Goal: Transaction & Acquisition: Purchase product/service

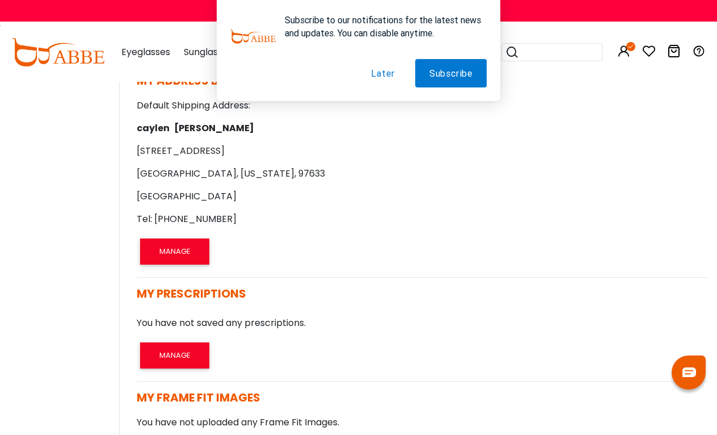
scroll to position [576, 1]
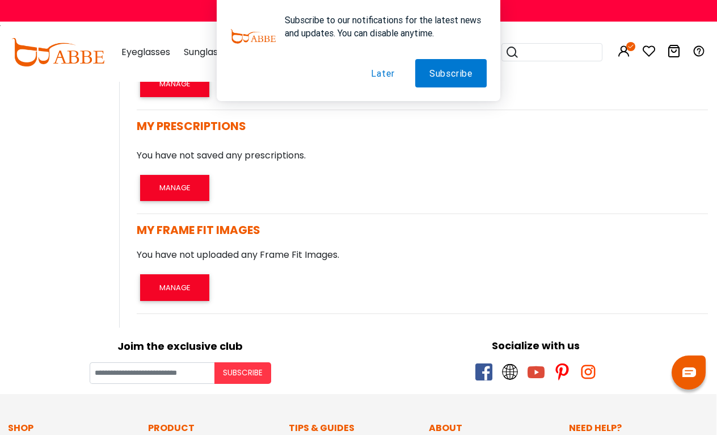
click at [381, 75] on button "Later" at bounding box center [383, 73] width 52 height 28
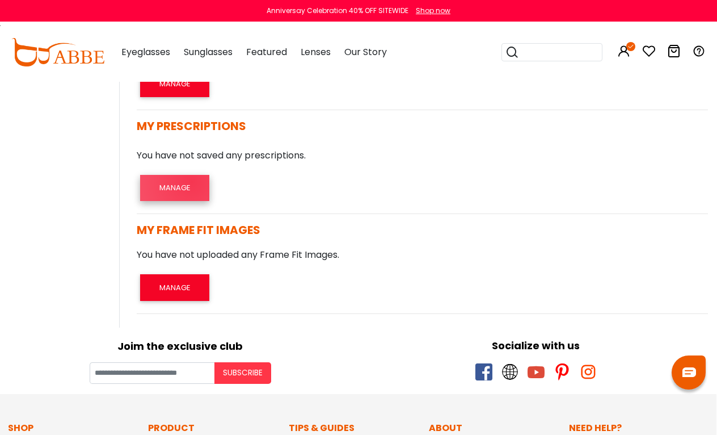
click at [192, 181] on button "MANAGE" at bounding box center [174, 188] width 69 height 26
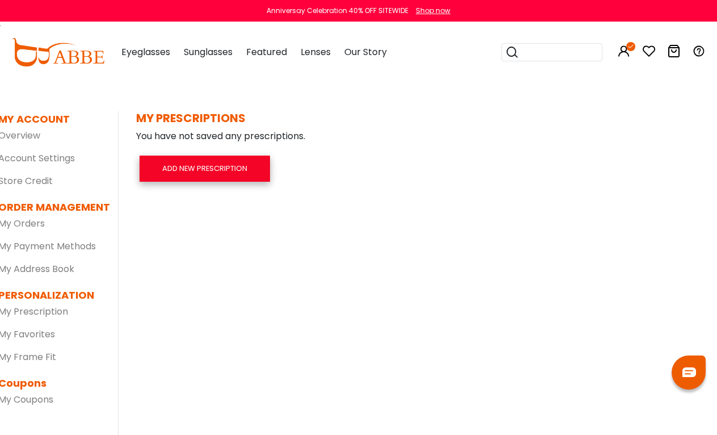
click at [199, 174] on button "ADD NEW PRESCRIPTION" at bounding box center [205, 169] width 131 height 26
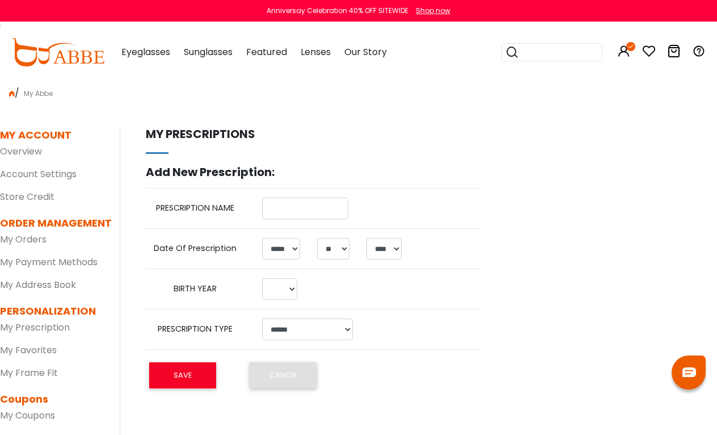
select select "*"
select select "**"
select select "****"
select select
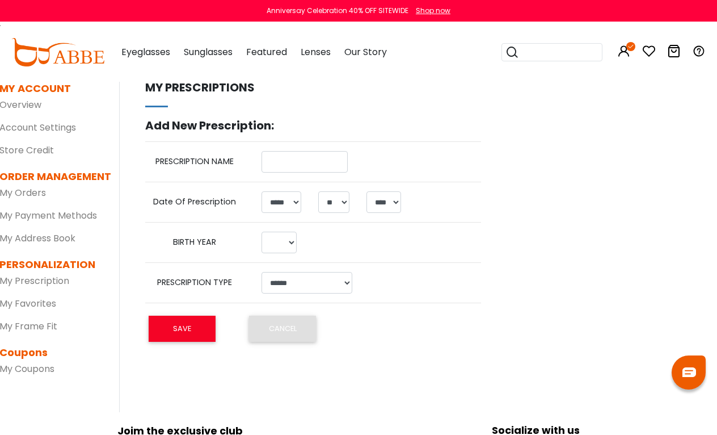
scroll to position [49, 1]
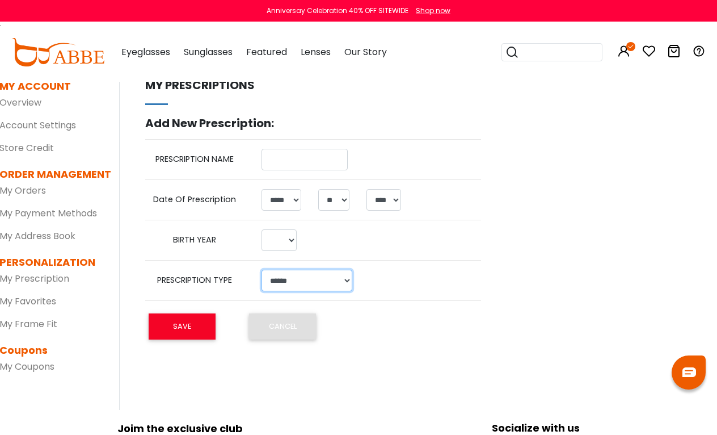
select select "******"
click at [348, 157] on input "text" at bounding box center [305, 160] width 86 height 22
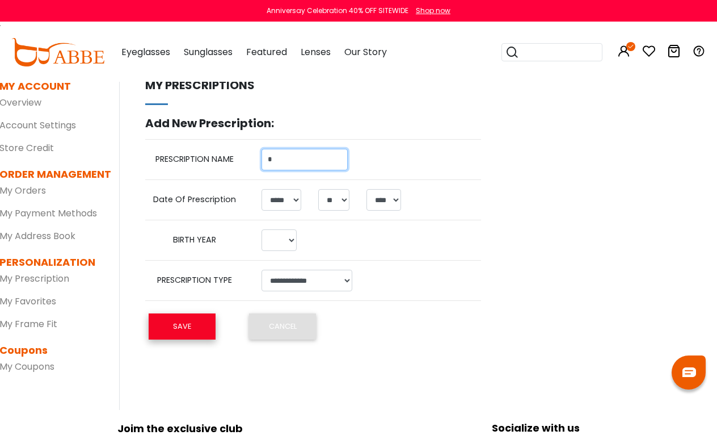
type input "*"
click at [188, 319] on button "SAVE" at bounding box center [182, 326] width 67 height 26
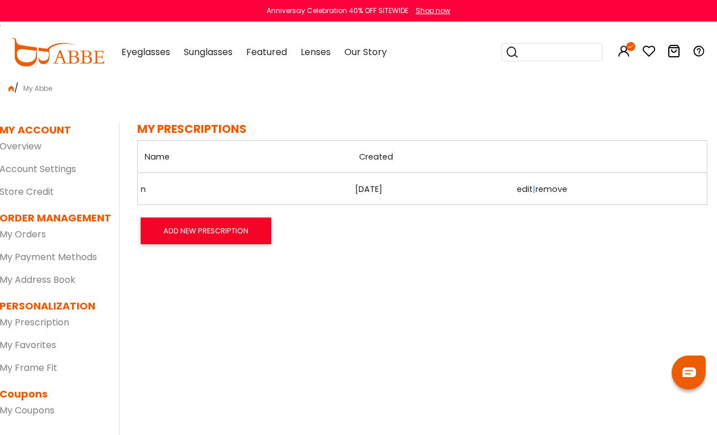
scroll to position [0, 1]
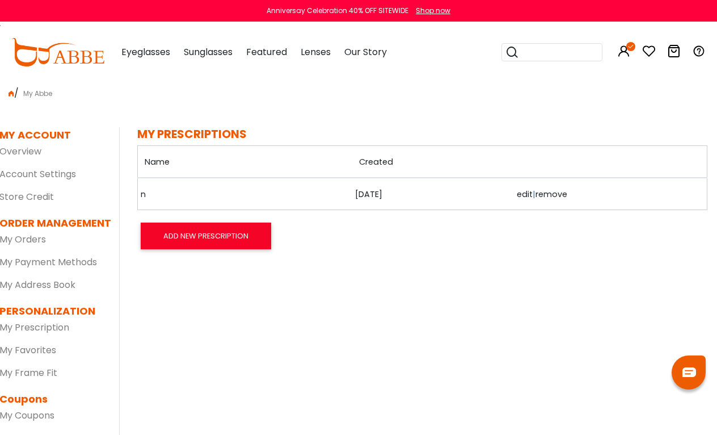
click at [517, 199] on link "edit" at bounding box center [525, 193] width 16 height 11
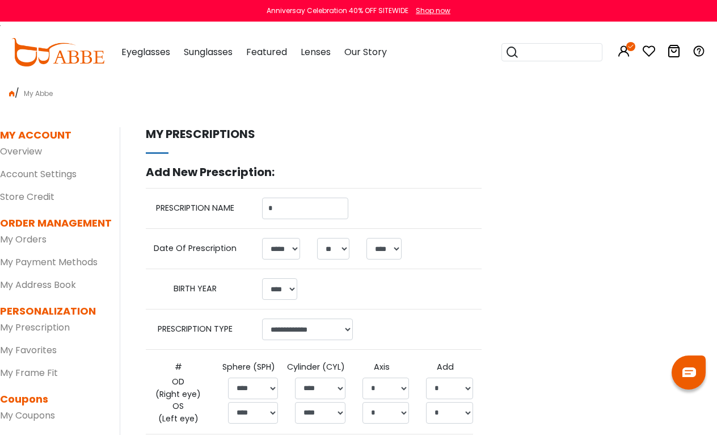
select select "*"
select select "**"
select select "****"
select select "******"
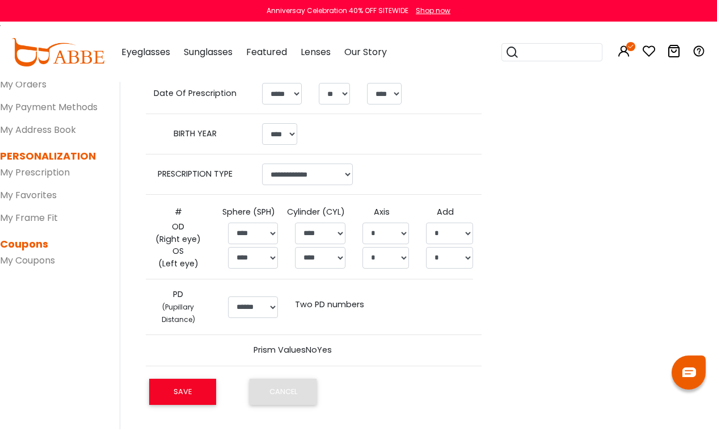
scroll to position [156, 2]
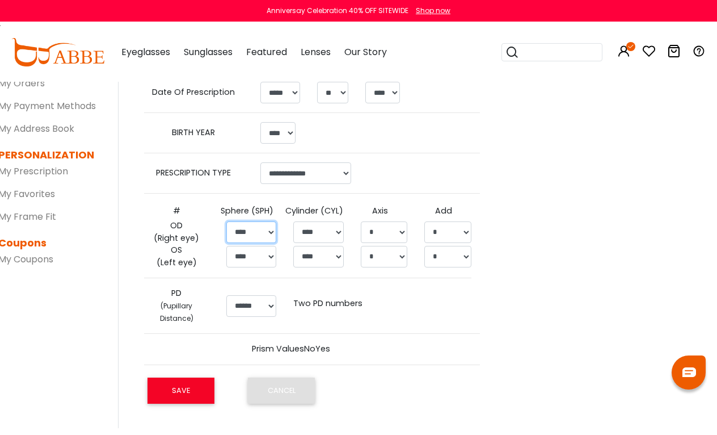
select select "*****"
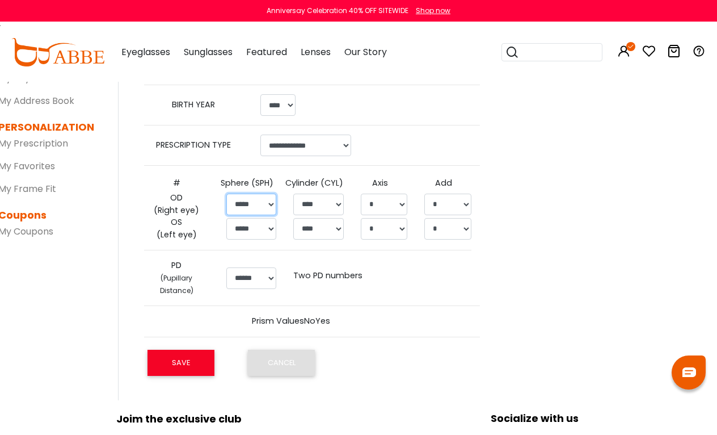
scroll to position [185, 2]
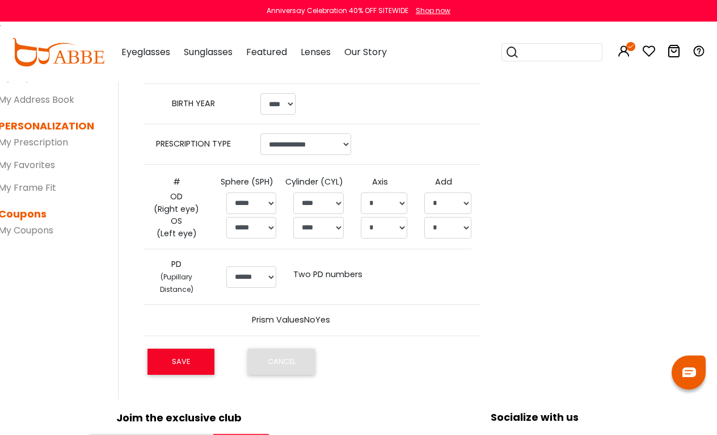
click at [278, 185] on th "Sphere (SPH)" at bounding box center [251, 182] width 67 height 17
select select "*****"
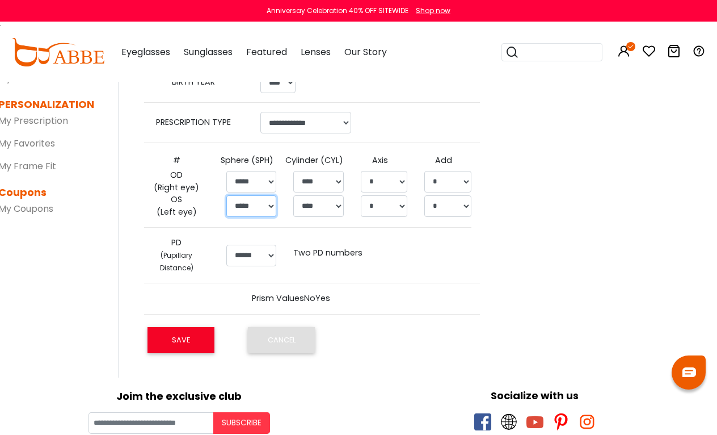
scroll to position [207, 2]
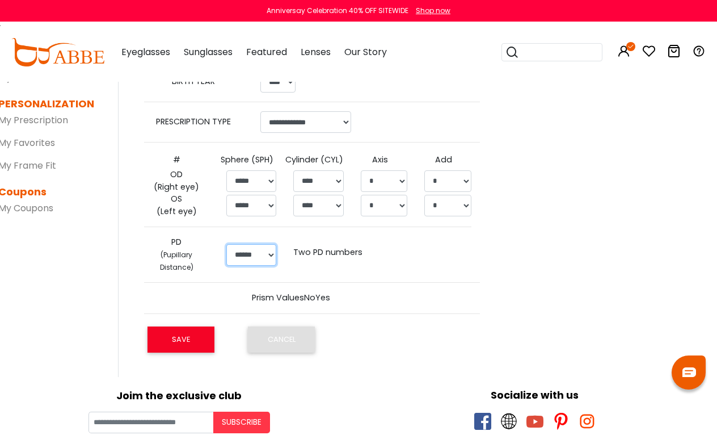
select select "**"
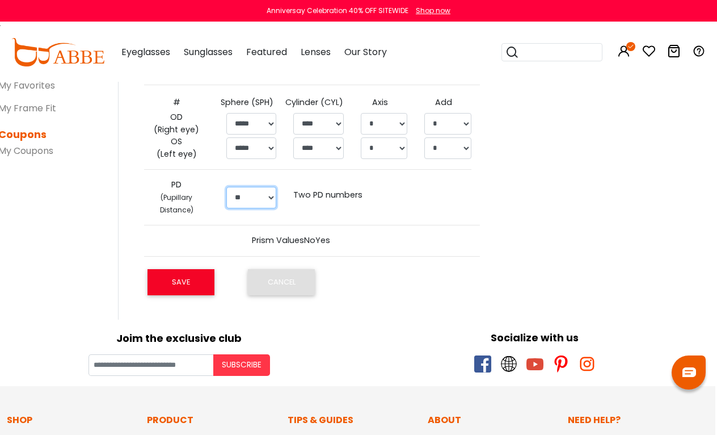
scroll to position [265, 2]
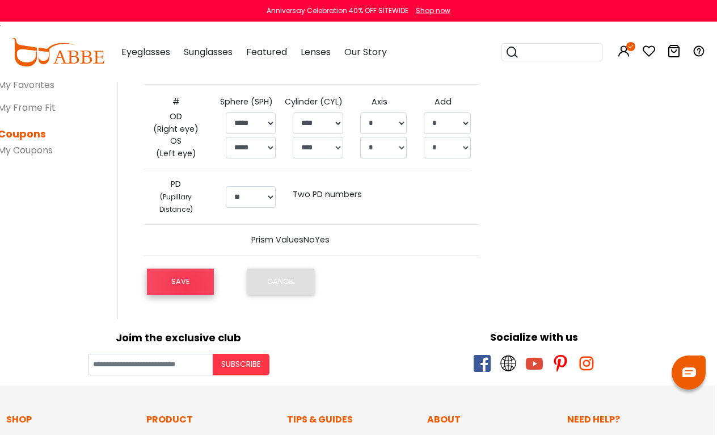
click at [187, 286] on button "SAVE" at bounding box center [180, 281] width 67 height 26
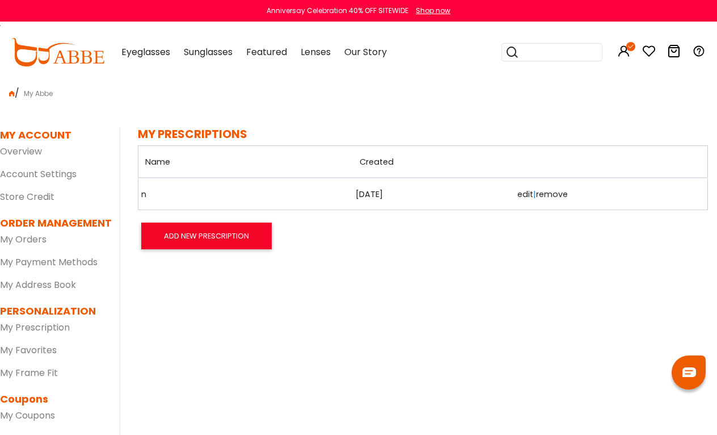
scroll to position [1, 0]
click at [18, 241] on link "My Orders" at bounding box center [23, 238] width 47 height 13
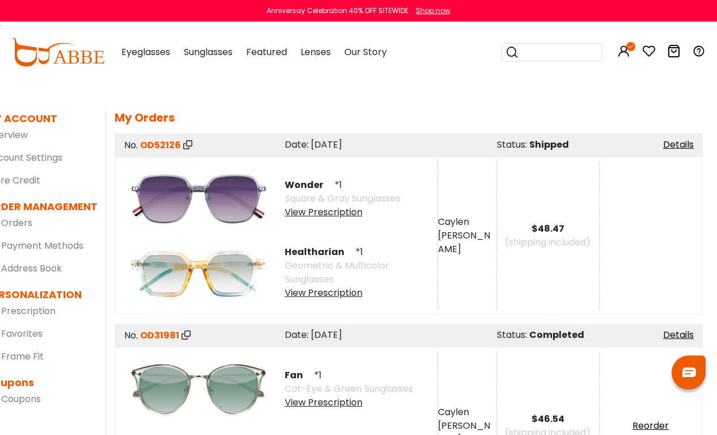
scroll to position [16, 14]
click at [336, 293] on div "View Prescription" at bounding box center [361, 294] width 153 height 14
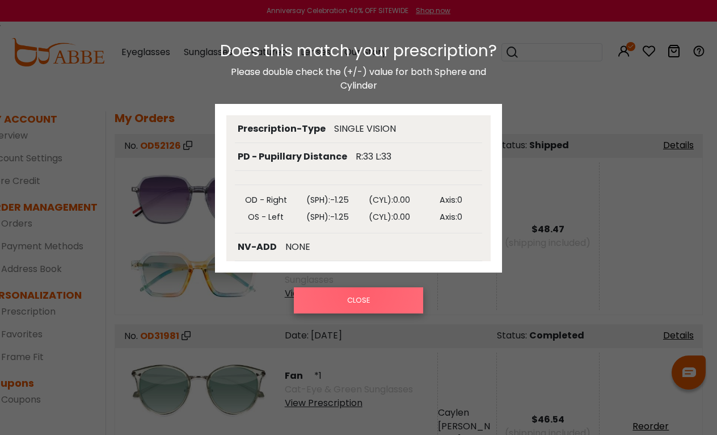
click at [359, 288] on button "CLOSE" at bounding box center [358, 300] width 129 height 26
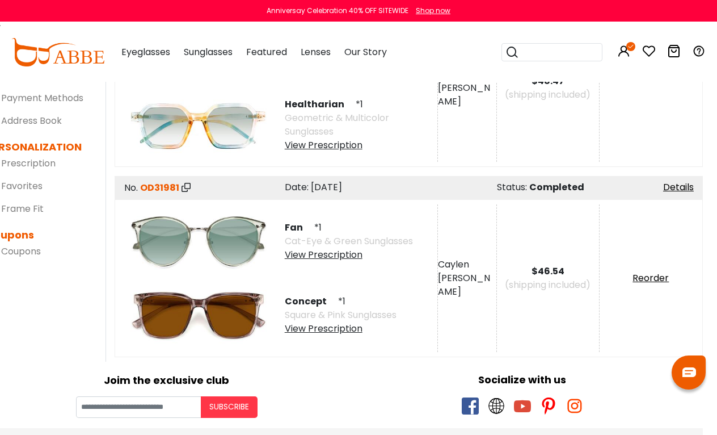
scroll to position [164, 14]
click at [241, 242] on img at bounding box center [199, 241] width 148 height 74
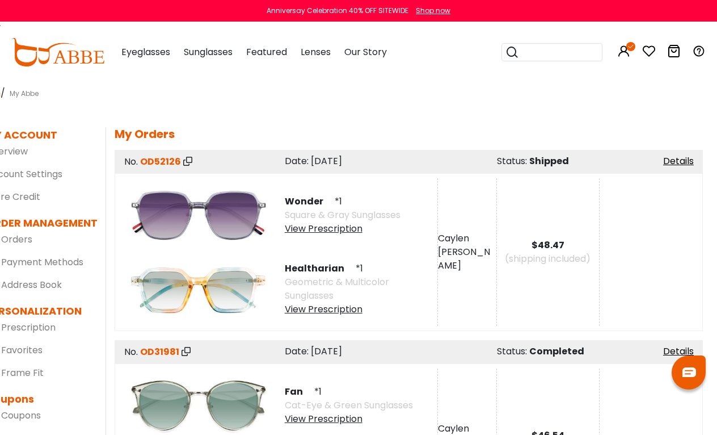
scroll to position [0, 14]
click at [677, 154] on link "Details" at bounding box center [679, 160] width 31 height 13
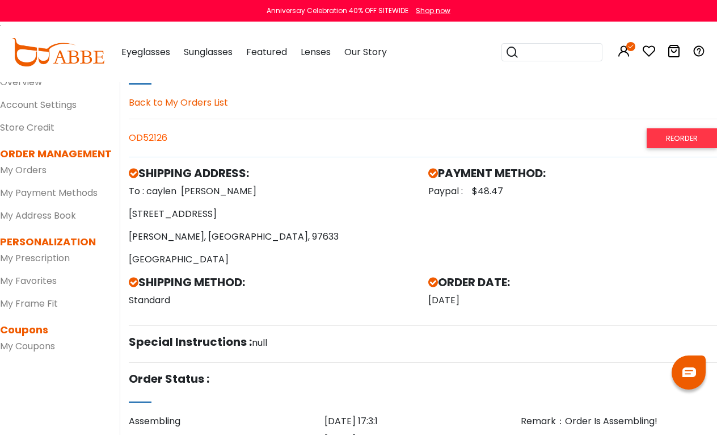
scroll to position [70, 0]
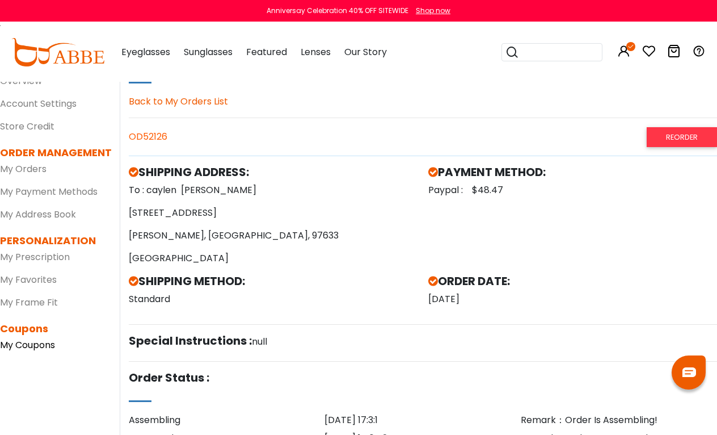
click at [44, 347] on link "My Coupons" at bounding box center [27, 344] width 55 height 13
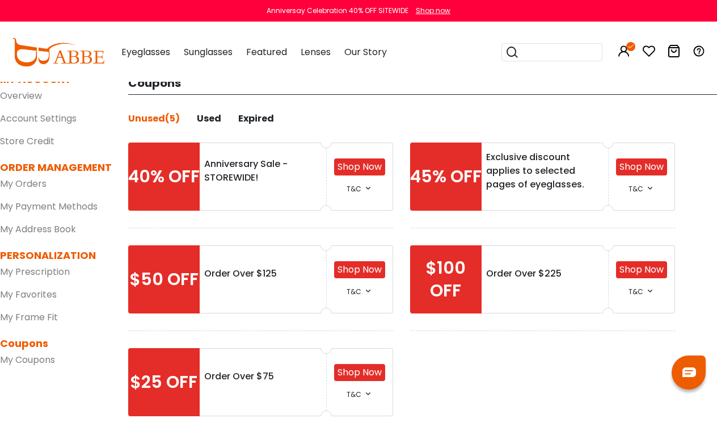
scroll to position [38, 0]
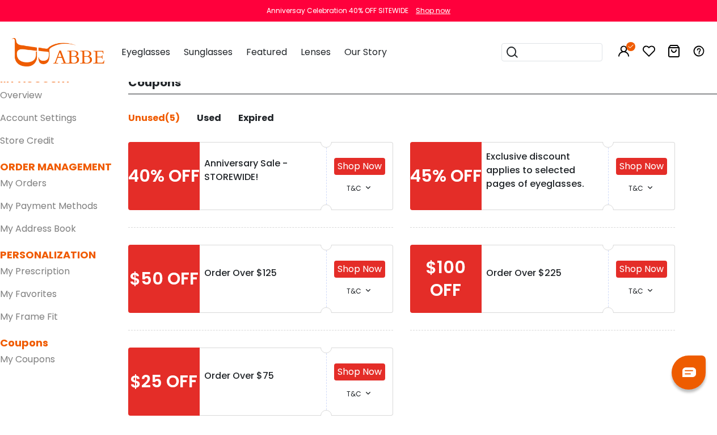
click at [371, 164] on link "Shop Now" at bounding box center [360, 165] width 44 height 13
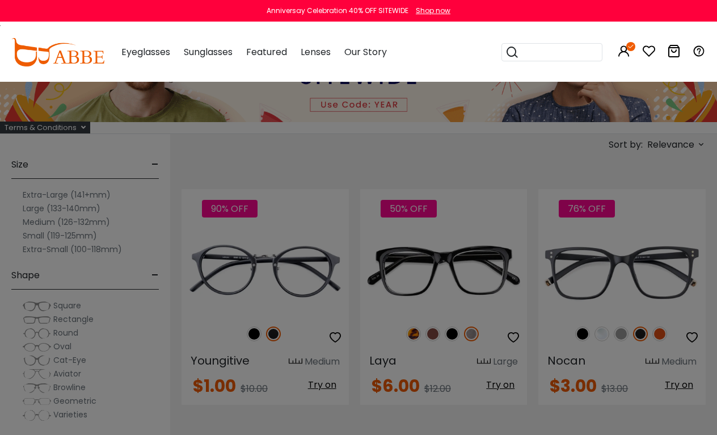
scroll to position [119, 0]
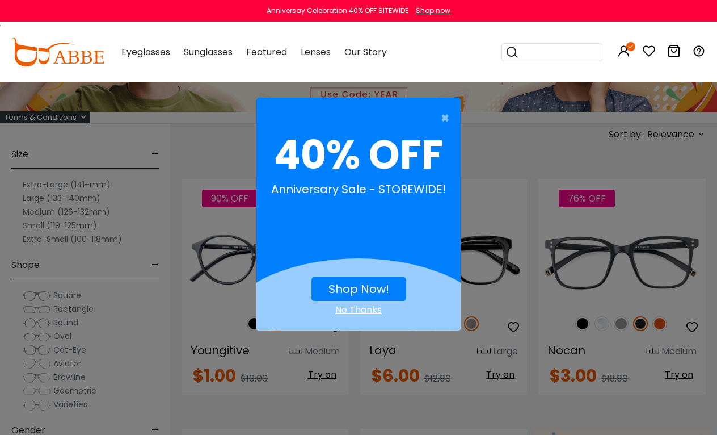
click at [346, 312] on div "No Thanks" at bounding box center [359, 310] width 204 height 14
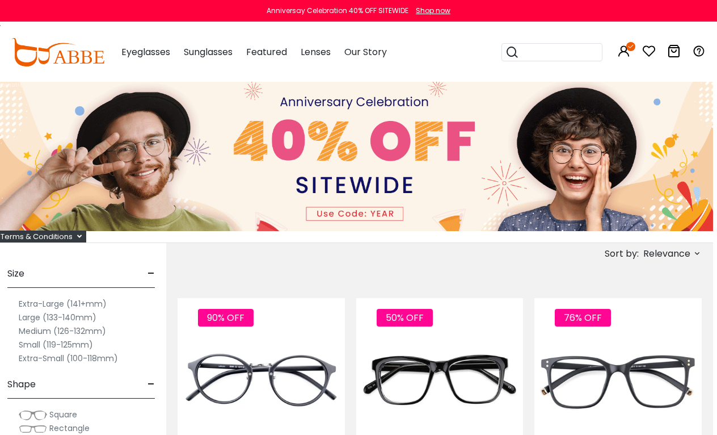
scroll to position [0, 4]
click at [54, 304] on label "Extra-Large (141+mm)" at bounding box center [63, 304] width 88 height 14
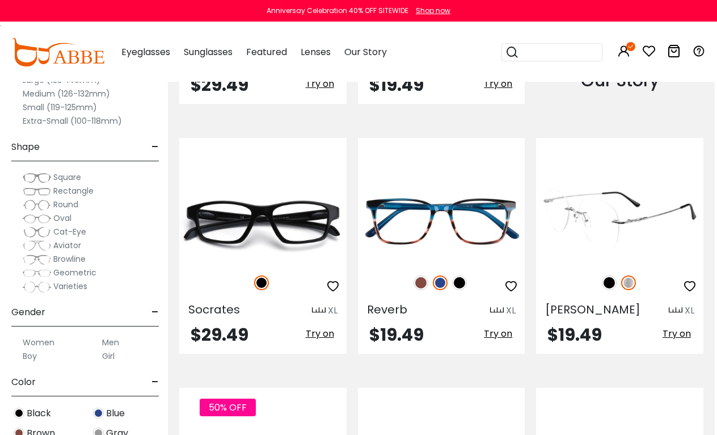
scroll to position [1269, 2]
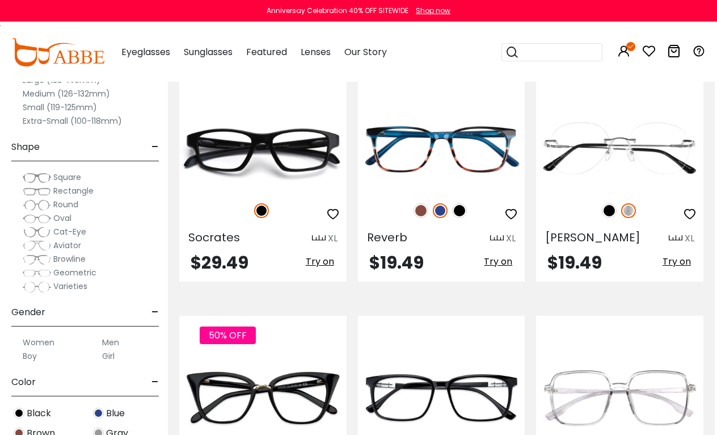
click at [70, 228] on span "Cat-Eye" at bounding box center [69, 231] width 33 height 11
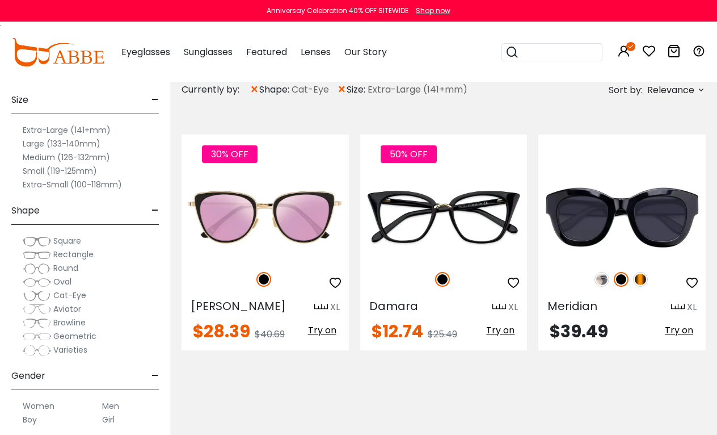
scroll to position [164, 0]
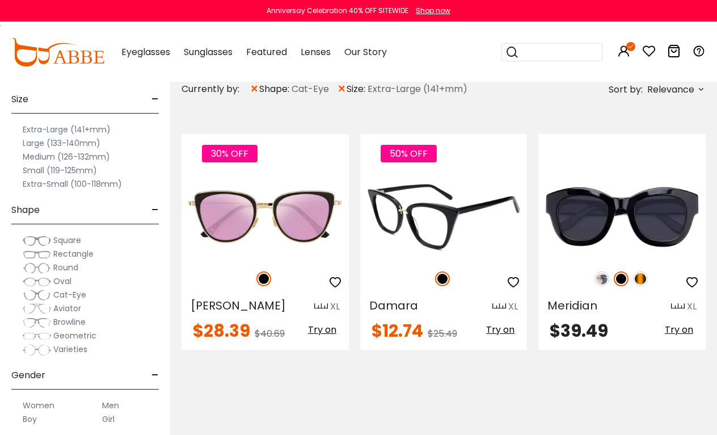
click at [417, 217] on img at bounding box center [443, 216] width 167 height 83
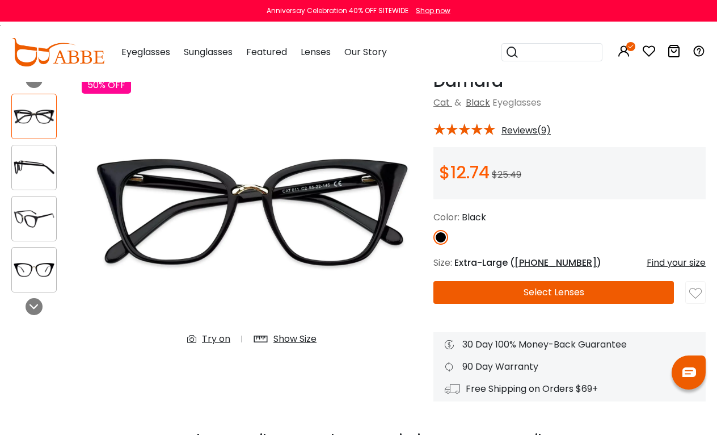
scroll to position [61, 0]
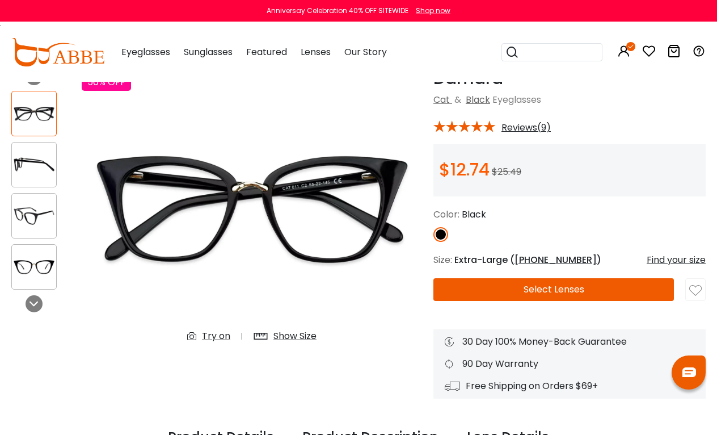
click at [481, 292] on button "Select Lenses" at bounding box center [554, 289] width 241 height 23
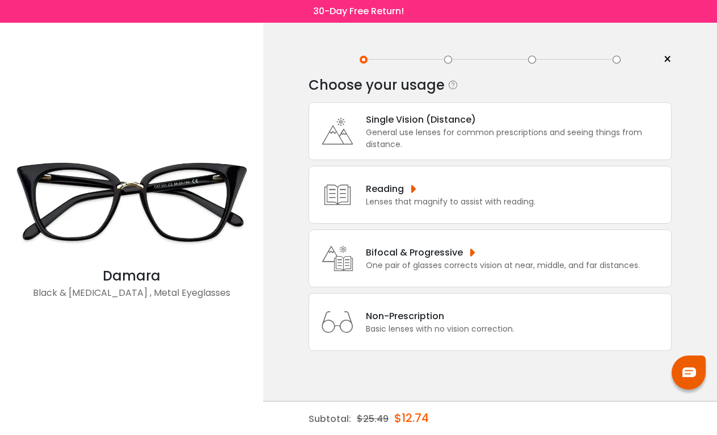
click at [456, 145] on div "General use lenses for common prescriptions and seeing things from distance." at bounding box center [516, 139] width 300 height 24
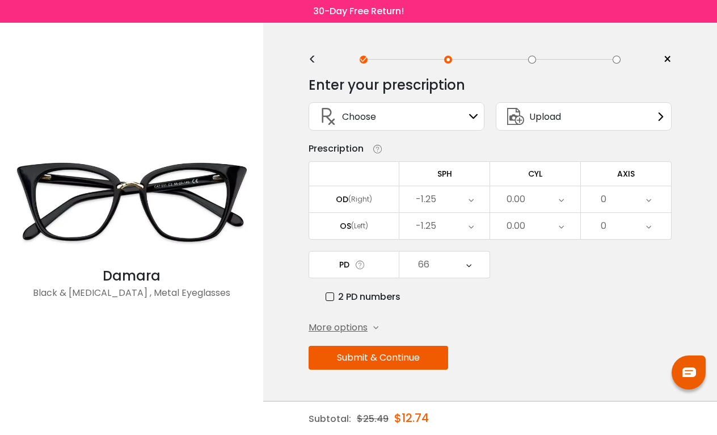
click at [460, 125] on div "Choose Sign In" at bounding box center [396, 116] width 163 height 27
click at [468, 116] on div "Choose Sign In" at bounding box center [396, 116] width 163 height 27
click at [466, 116] on div "Choose Sign In" at bounding box center [396, 116] width 163 height 27
click at [457, 270] on div "66" at bounding box center [445, 264] width 90 height 26
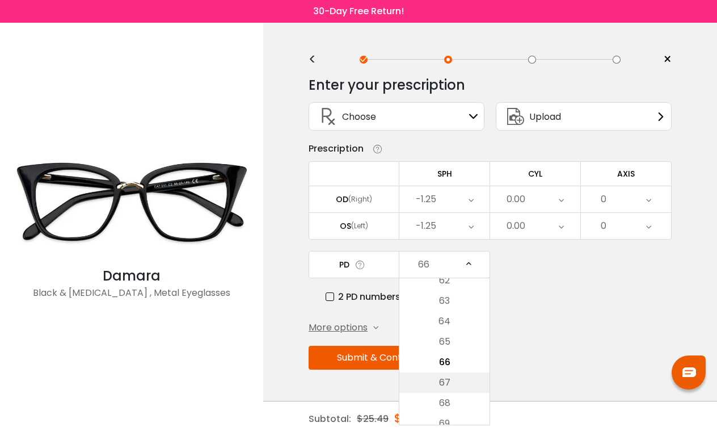
click at [445, 383] on li "67" at bounding box center [445, 382] width 90 height 20
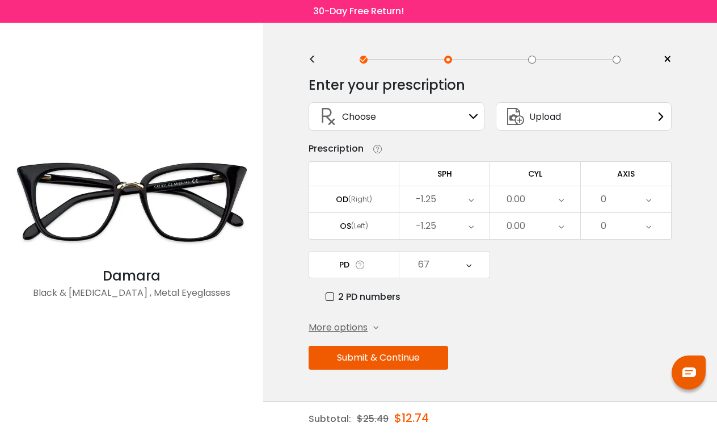
click at [401, 365] on button "Submit & Continue" at bounding box center [379, 358] width 140 height 24
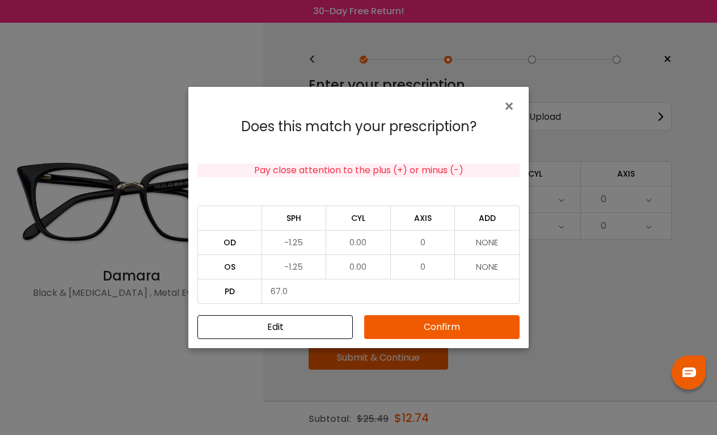
click at [401, 328] on button "Confirm" at bounding box center [442, 327] width 156 height 24
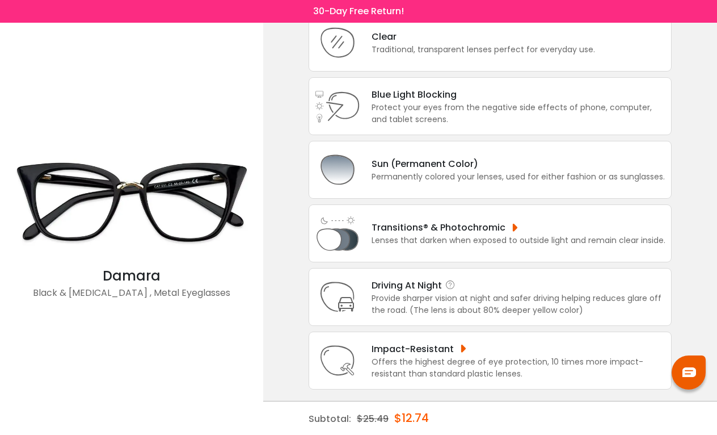
scroll to position [104, 0]
click at [410, 157] on div "Sun (Permanent Color)" at bounding box center [518, 164] width 293 height 14
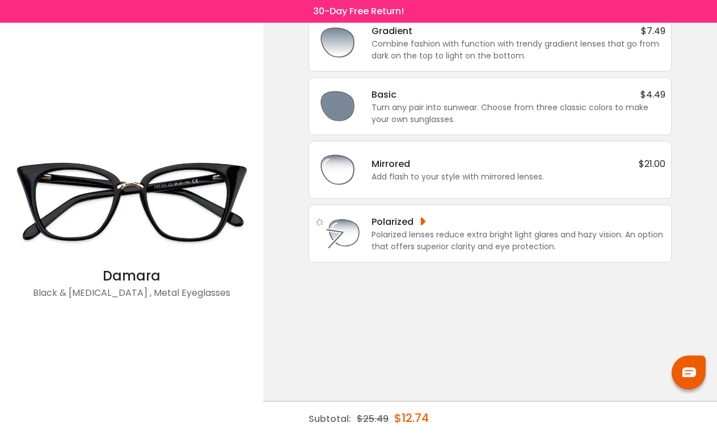
scroll to position [0, 0]
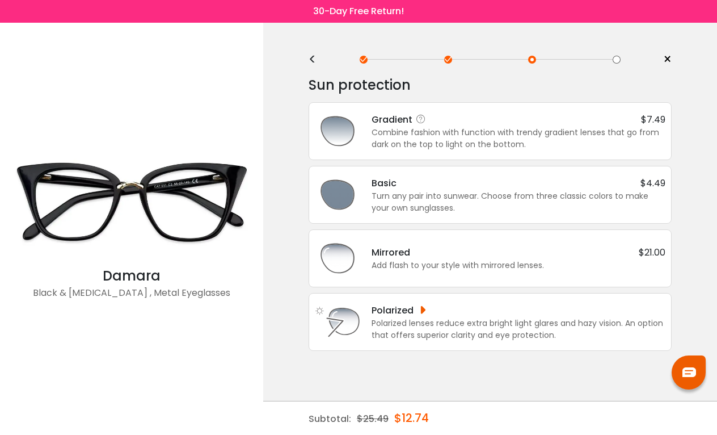
click at [421, 134] on div "Combine fashion with function with trendy gradient lenses that go from dark on …" at bounding box center [519, 139] width 294 height 24
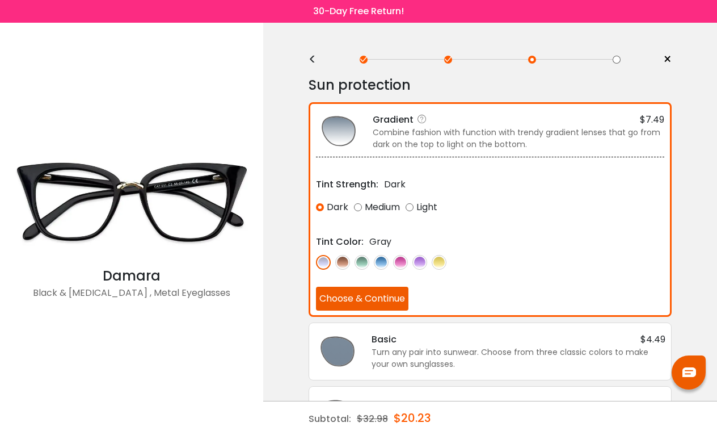
click at [343, 262] on img at bounding box center [342, 262] width 15 height 15
click at [329, 263] on img at bounding box center [323, 262] width 15 height 15
click at [343, 305] on button "Choose & Continue" at bounding box center [362, 299] width 93 height 24
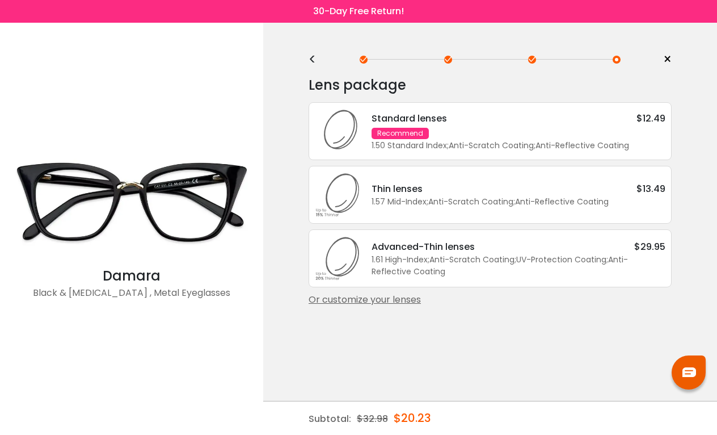
click at [410, 133] on div "Recommend" at bounding box center [400, 133] width 57 height 11
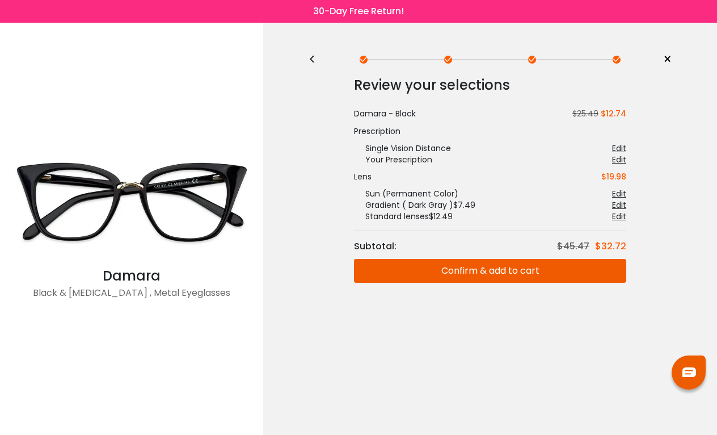
click at [314, 61] on div "<" at bounding box center [317, 59] width 17 height 9
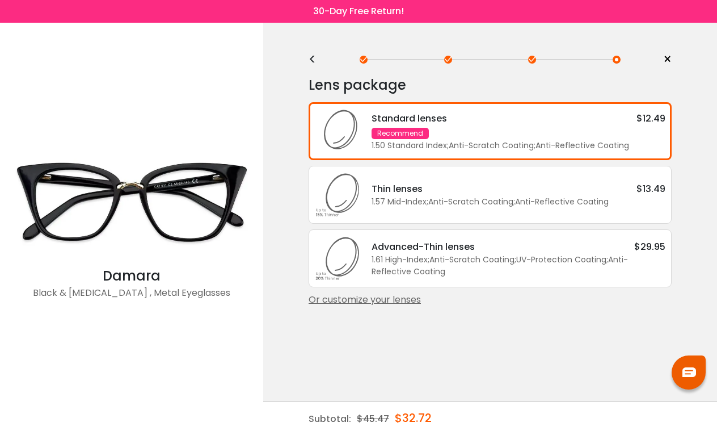
click at [409, 156] on div "Standard lenses $12.49 Recommend 1.50 Standard Index ; Anti-Scratch Coating ; A…" at bounding box center [490, 131] width 363 height 58
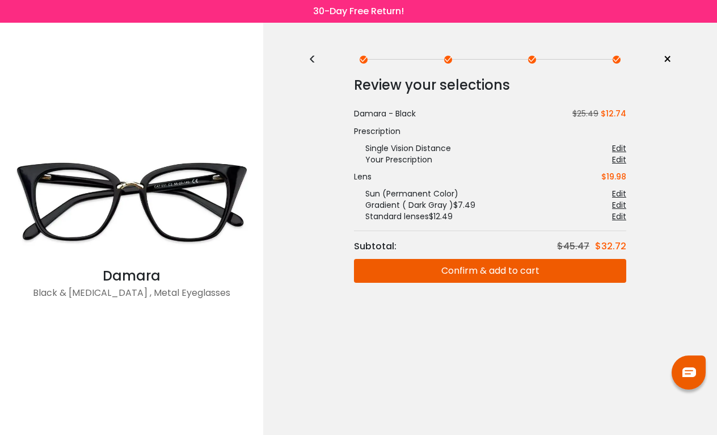
click at [456, 268] on button "Confirm & add to cart" at bounding box center [490, 271] width 272 height 24
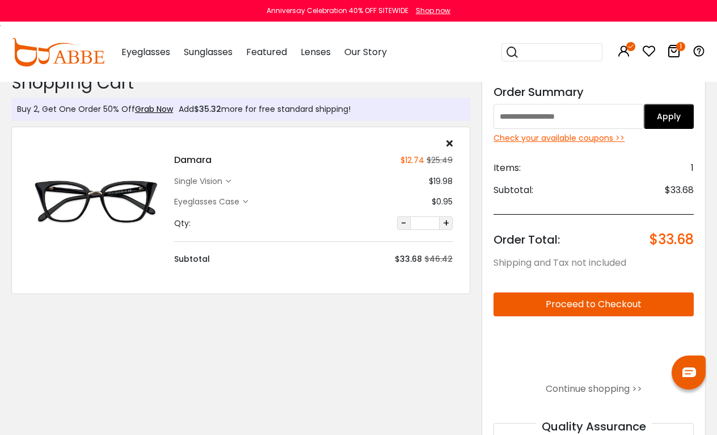
scroll to position [18, 0]
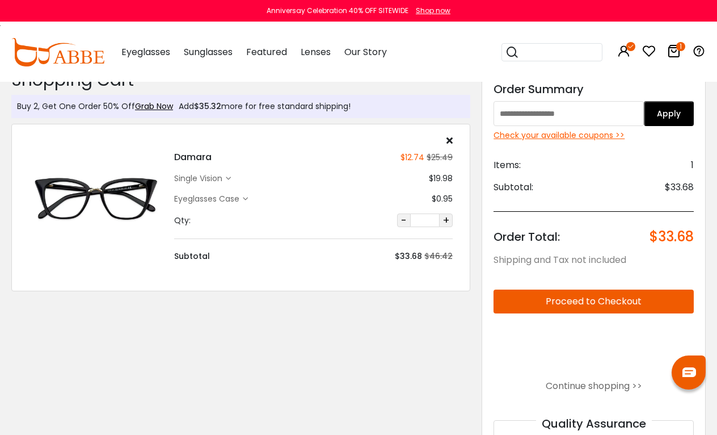
click at [223, 176] on div "single vision" at bounding box center [200, 179] width 52 height 12
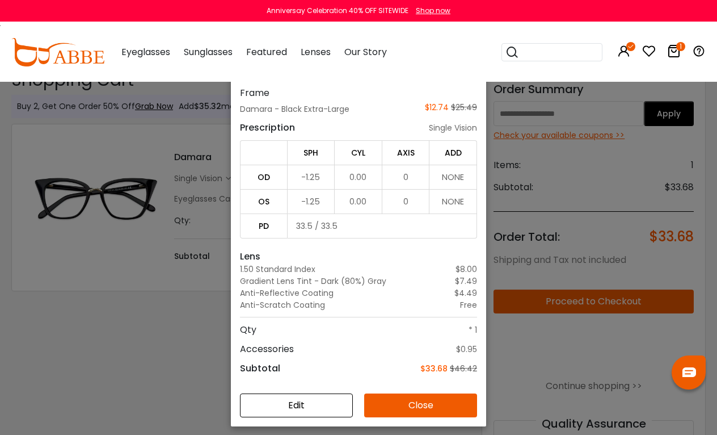
scroll to position [66, 0]
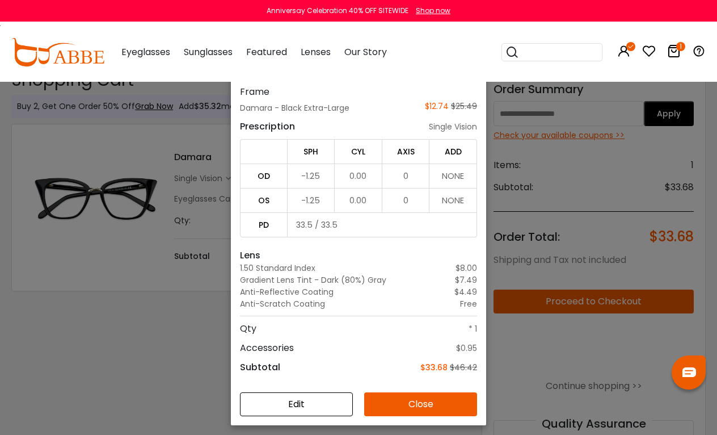
click at [422, 410] on button "Close" at bounding box center [420, 404] width 113 height 24
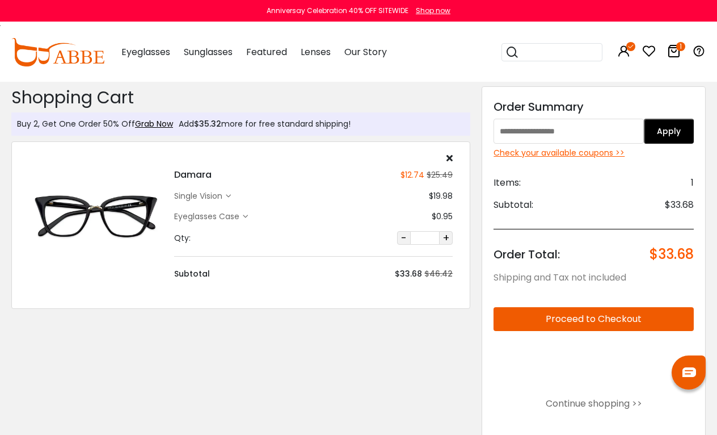
scroll to position [0, 0]
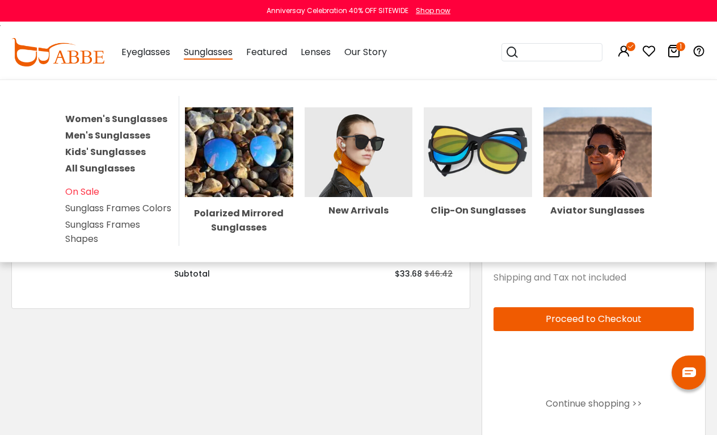
click at [121, 116] on link "Women's Sunglasses" at bounding box center [116, 118] width 102 height 13
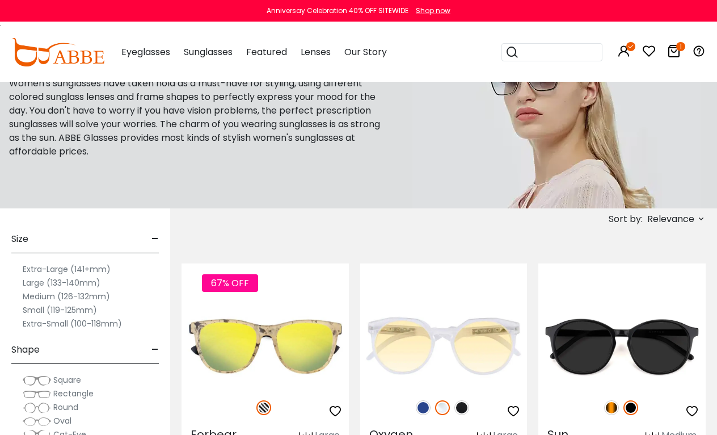
click at [67, 268] on label "Extra-Large (141+mm)" at bounding box center [67, 269] width 88 height 14
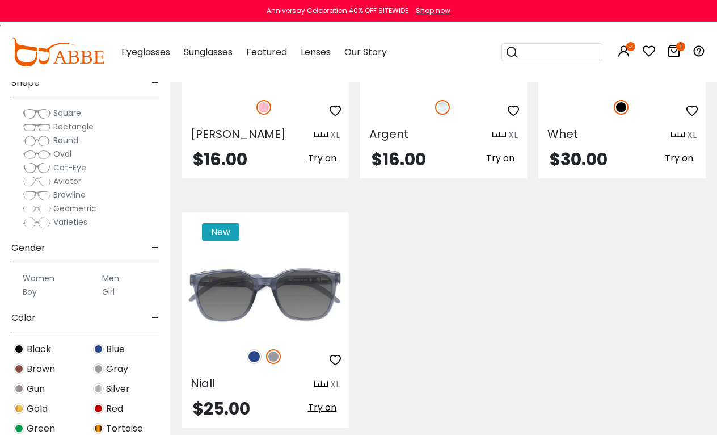
scroll to position [2719, 0]
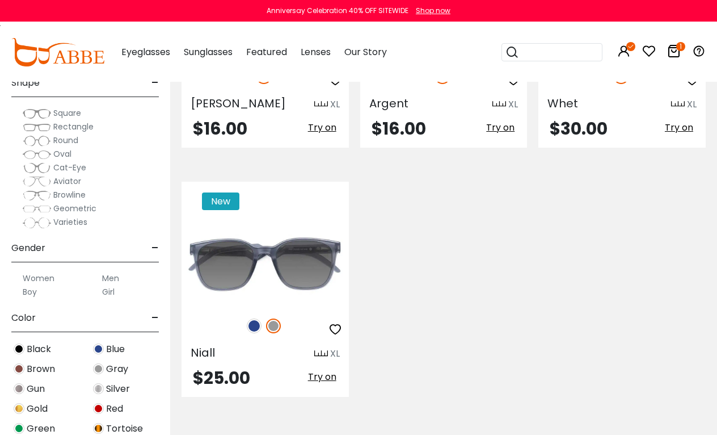
click at [64, 167] on span "Cat-Eye" at bounding box center [69, 167] width 33 height 11
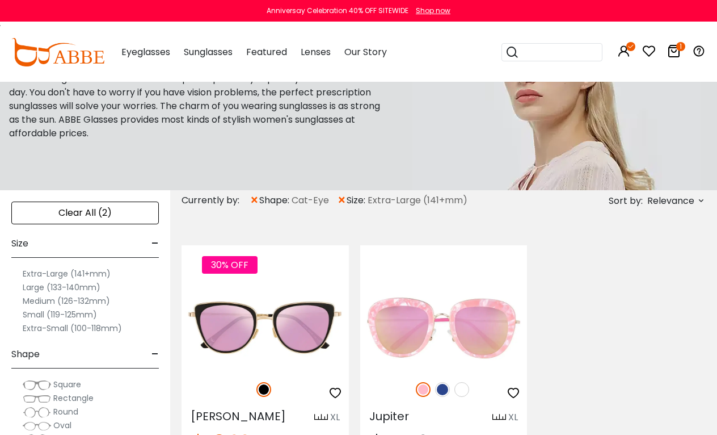
scroll to position [16, 0]
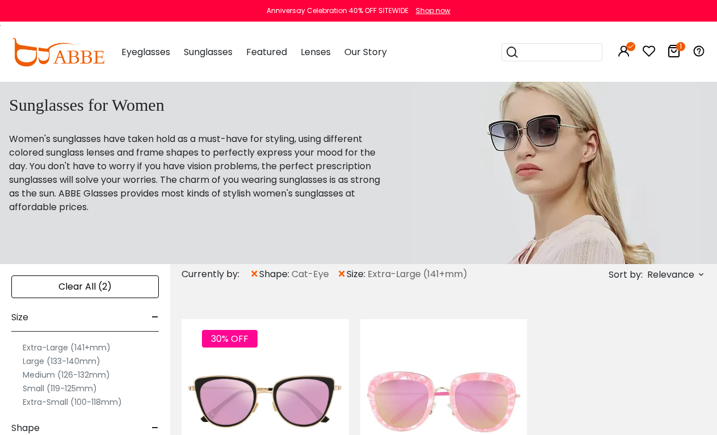
click at [347, 277] on span "size:" at bounding box center [357, 274] width 21 height 14
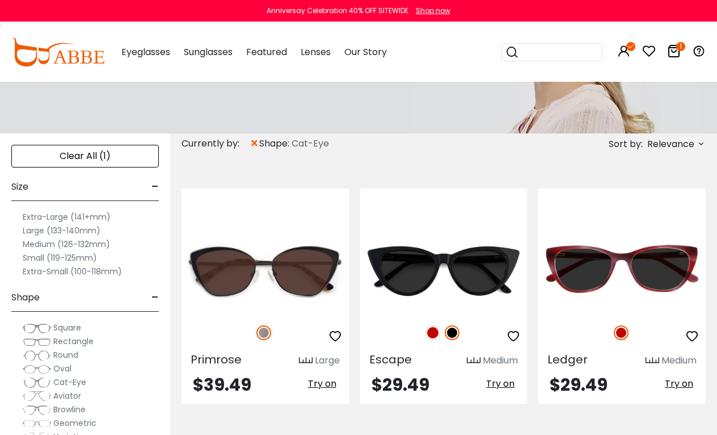
click at [37, 232] on label "Large (133-140mm)" at bounding box center [62, 231] width 78 height 14
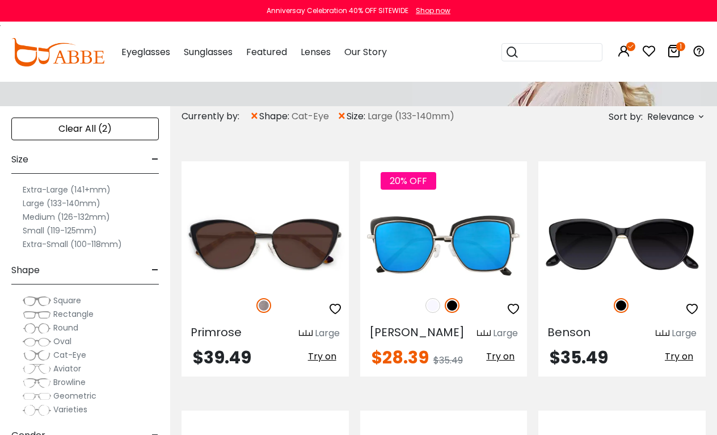
scroll to position [161, 0]
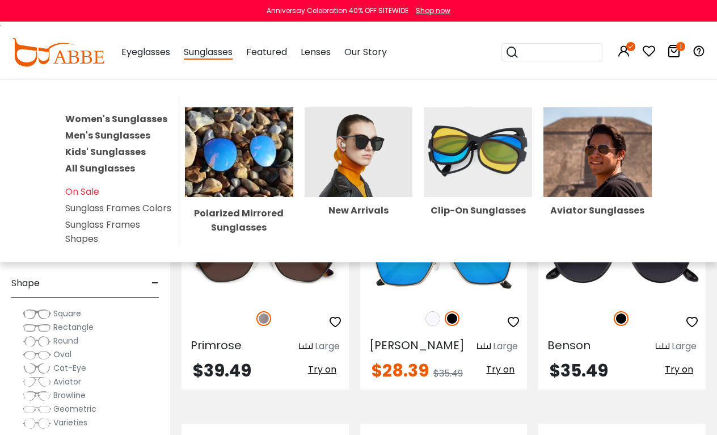
click at [86, 245] on link "Sunglass Frames Shapes" at bounding box center [102, 231] width 75 height 27
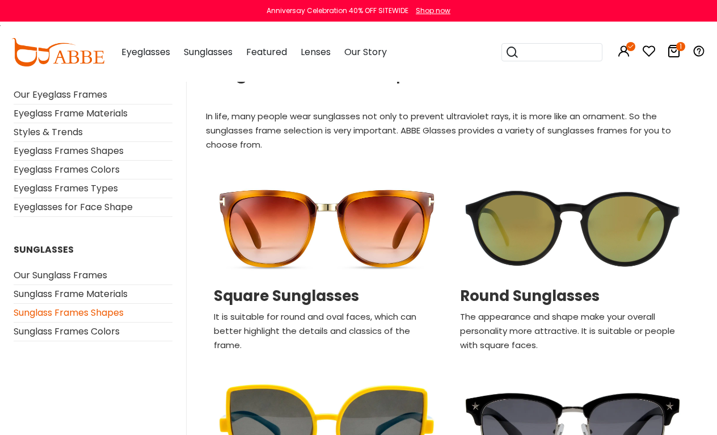
scroll to position [52, 0]
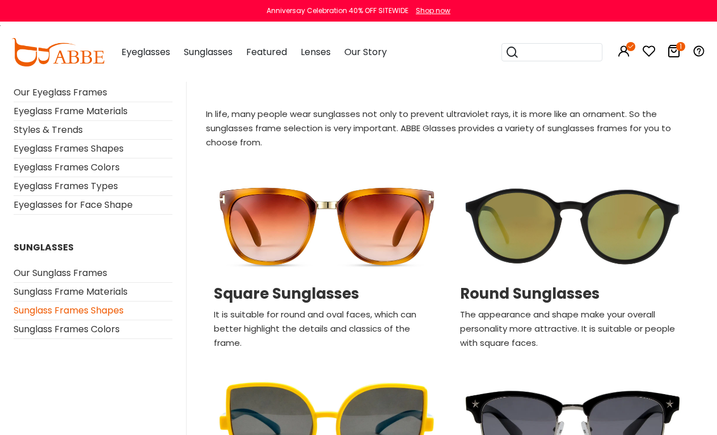
click at [262, 219] on img at bounding box center [326, 225] width 235 height 117
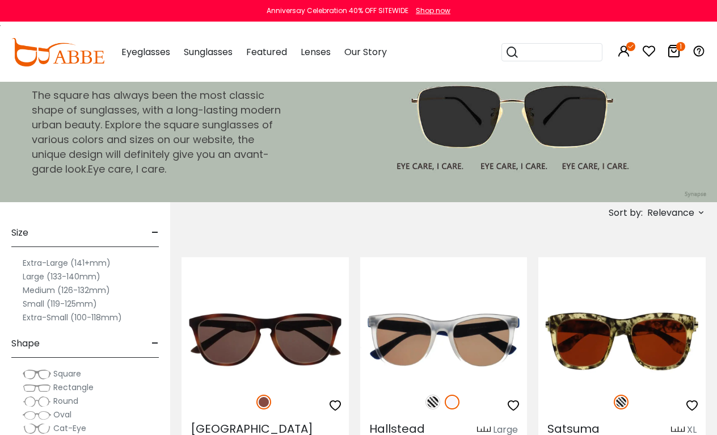
click at [39, 278] on label "Large (133-140mm)" at bounding box center [62, 277] width 78 height 14
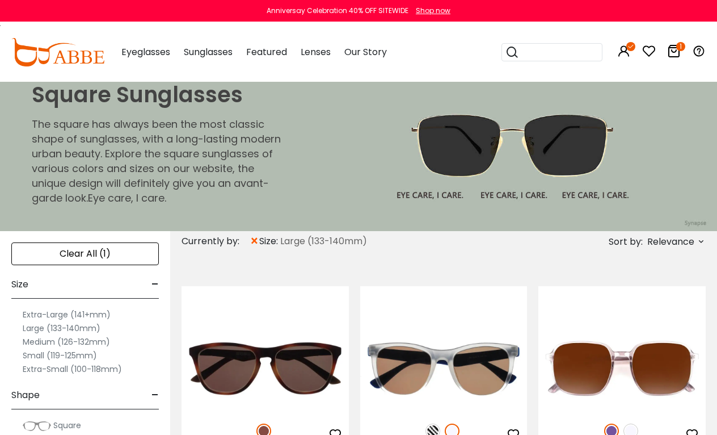
click at [36, 316] on label "Extra-Large (141+mm)" at bounding box center [67, 315] width 88 height 14
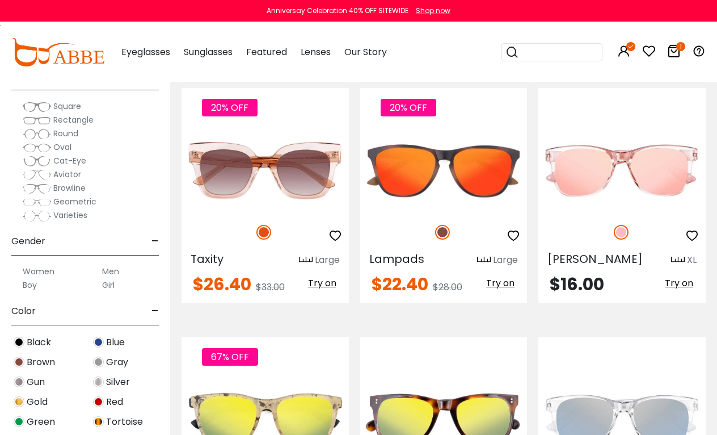
scroll to position [2986, 0]
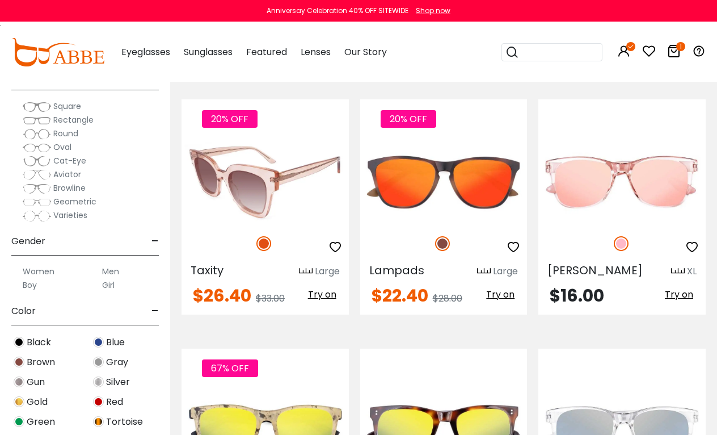
click at [295, 169] on img at bounding box center [265, 181] width 167 height 83
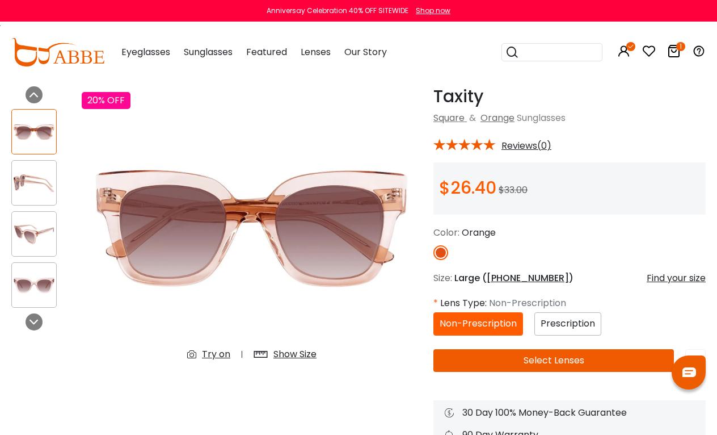
scroll to position [46, 0]
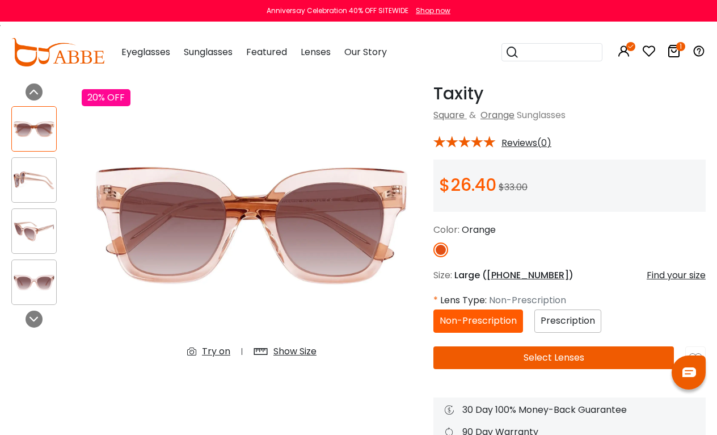
click at [550, 322] on span "Prescription" at bounding box center [568, 320] width 54 height 13
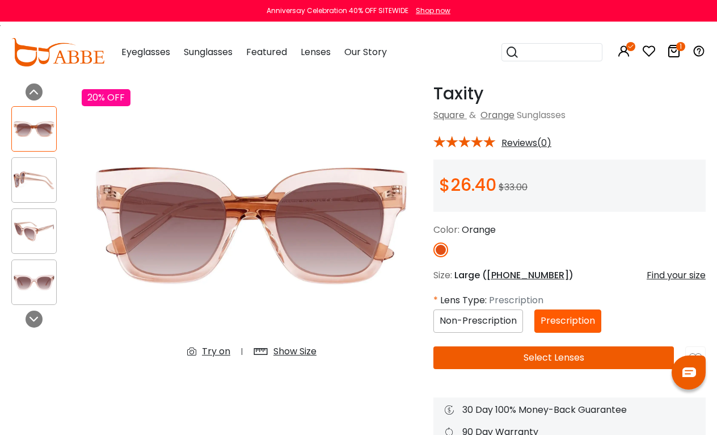
click at [510, 359] on button "Select Lenses" at bounding box center [554, 357] width 241 height 23
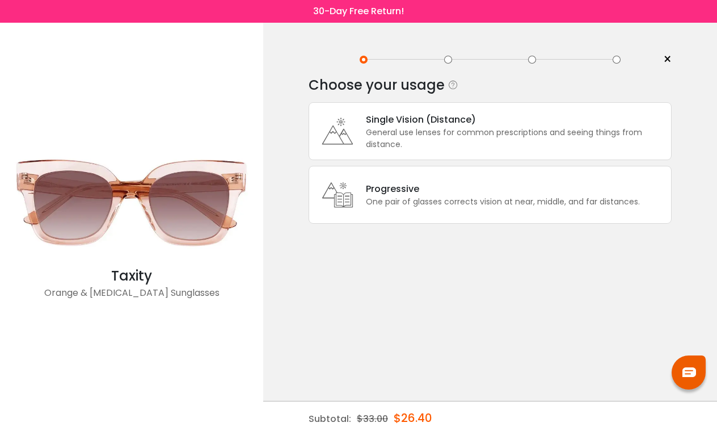
click at [434, 129] on div "General use lenses for common prescriptions and seeing things from distance." at bounding box center [516, 139] width 300 height 24
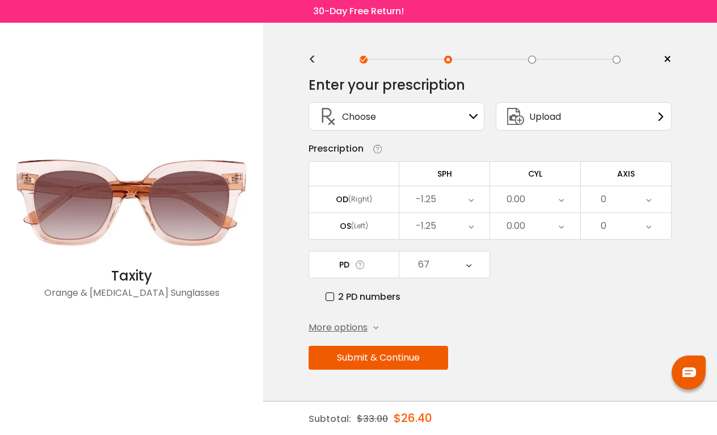
click at [418, 363] on button "Submit & Continue" at bounding box center [379, 358] width 140 height 24
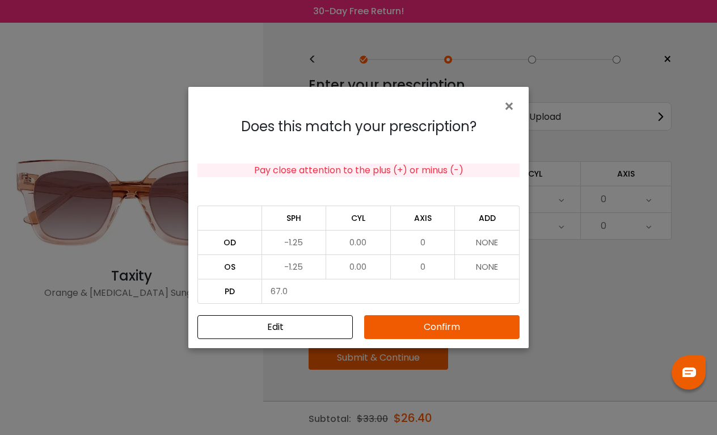
click at [401, 322] on button "Confirm" at bounding box center [442, 327] width 156 height 24
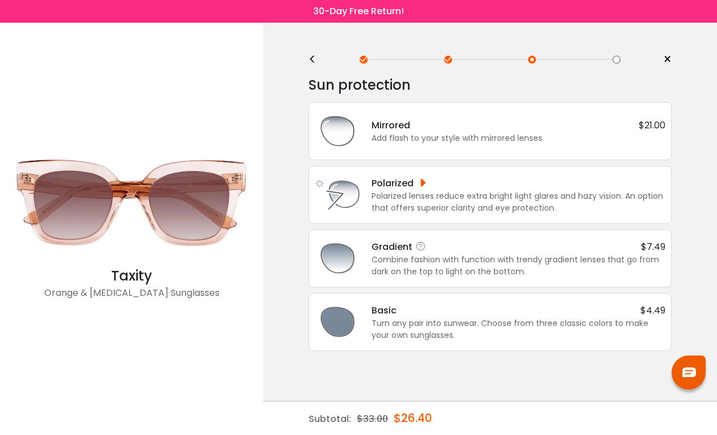
click at [498, 273] on div "Combine fashion with function with trendy gradient lenses that go from dark on …" at bounding box center [519, 266] width 294 height 24
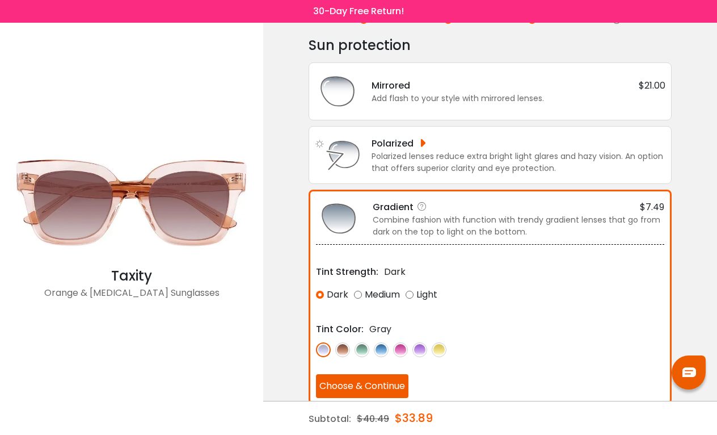
scroll to position [44, 0]
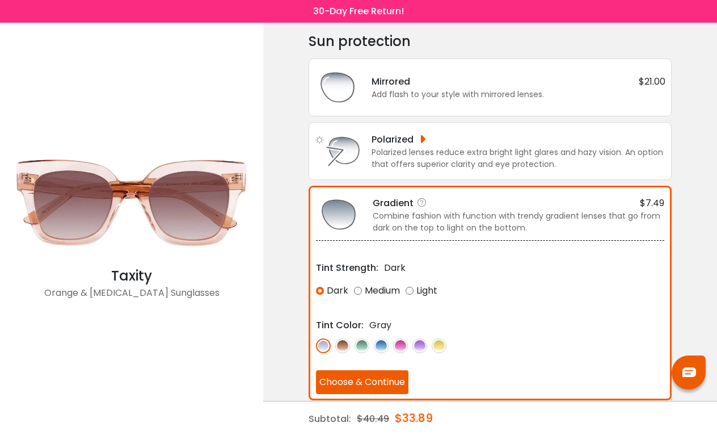
click at [341, 350] on img at bounding box center [342, 345] width 15 height 15
click at [356, 385] on button "Choose & Continue" at bounding box center [362, 382] width 93 height 24
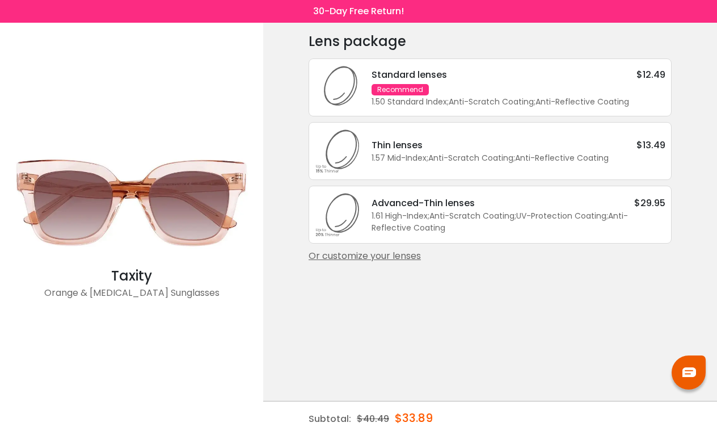
scroll to position [0, 0]
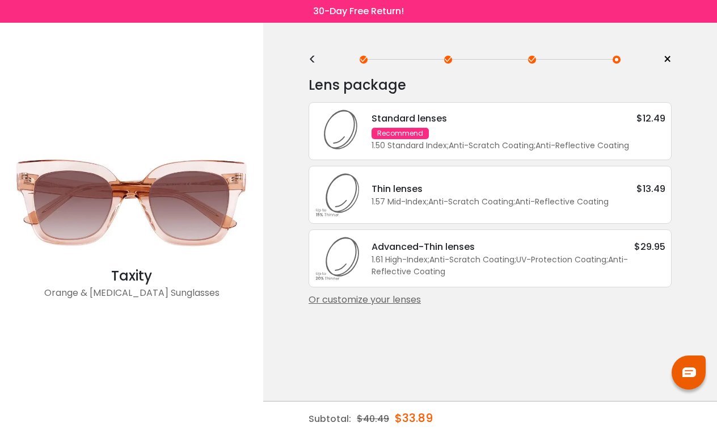
click at [339, 135] on icon at bounding box center [337, 130] width 45 height 45
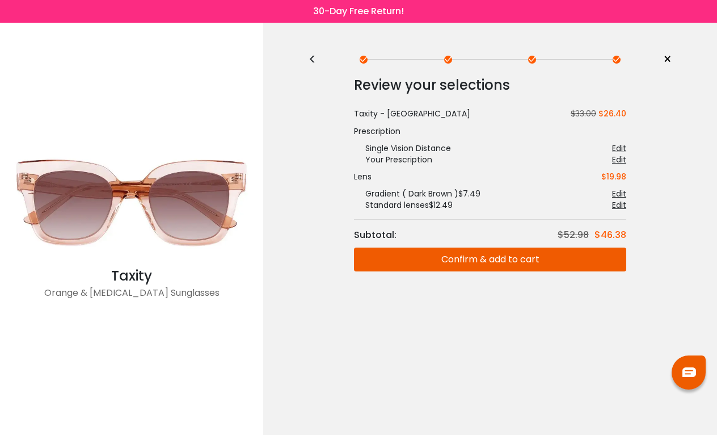
click at [436, 258] on button "Confirm & add to cart" at bounding box center [490, 259] width 272 height 24
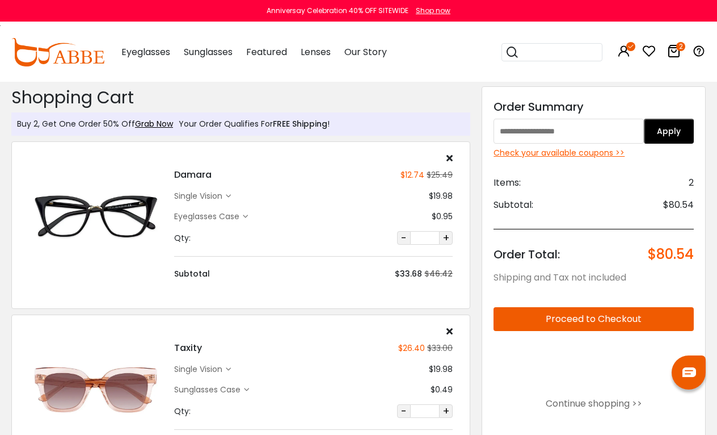
click at [548, 136] on input "text" at bounding box center [569, 131] width 150 height 25
type input "****"
click at [677, 138] on button "Apply" at bounding box center [669, 131] width 50 height 25
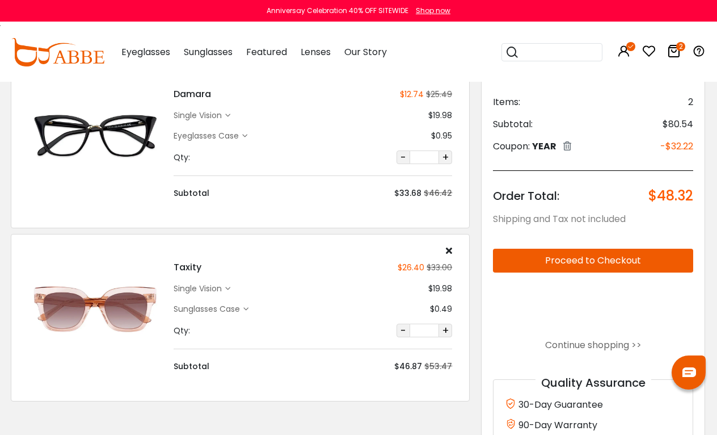
scroll to position [73, 1]
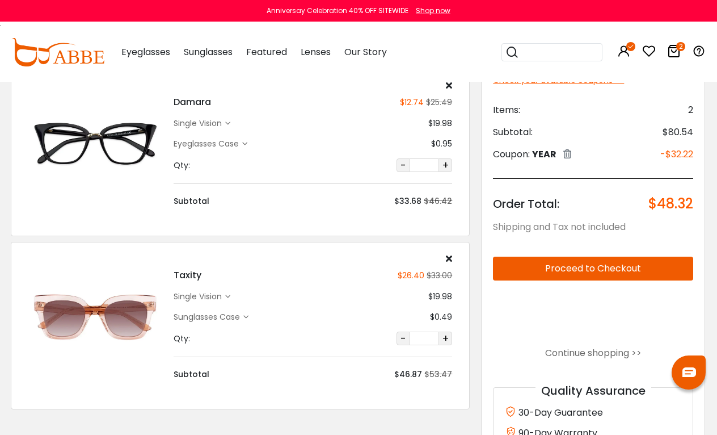
click at [553, 270] on button "Proceed to Checkout" at bounding box center [593, 269] width 200 height 24
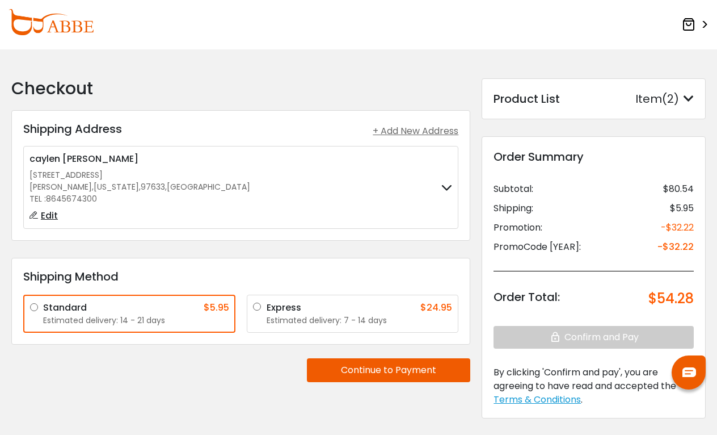
click at [402, 379] on button "Continue to Payment" at bounding box center [388, 370] width 163 height 24
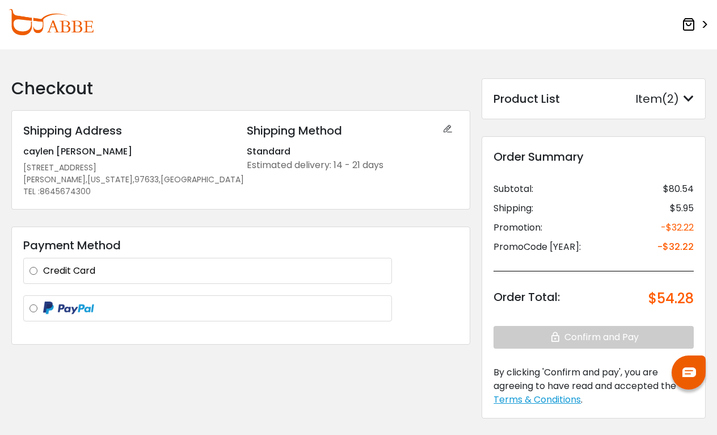
click at [312, 308] on label at bounding box center [214, 308] width 343 height 14
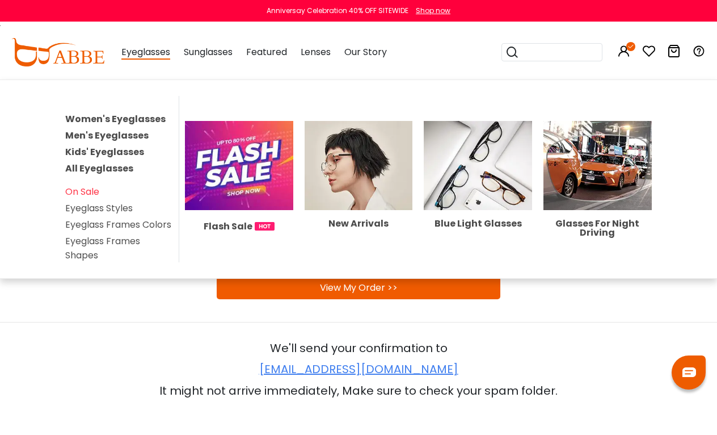
click at [117, 117] on link "Women's Eyeglasses" at bounding box center [115, 118] width 100 height 13
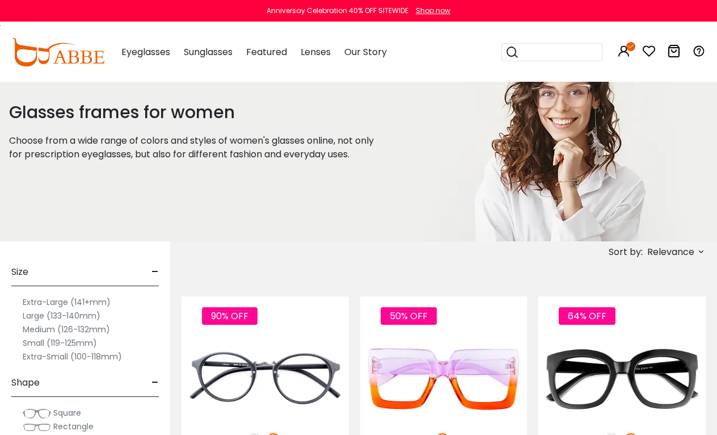
scroll to position [42, 0]
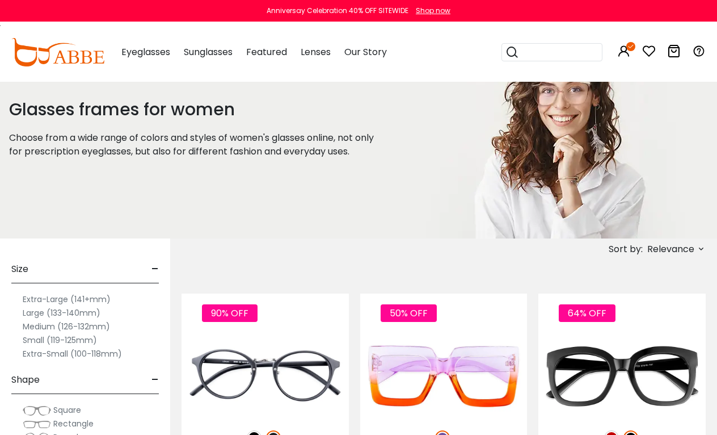
click at [42, 312] on label "Large (133-140mm)" at bounding box center [62, 313] width 78 height 14
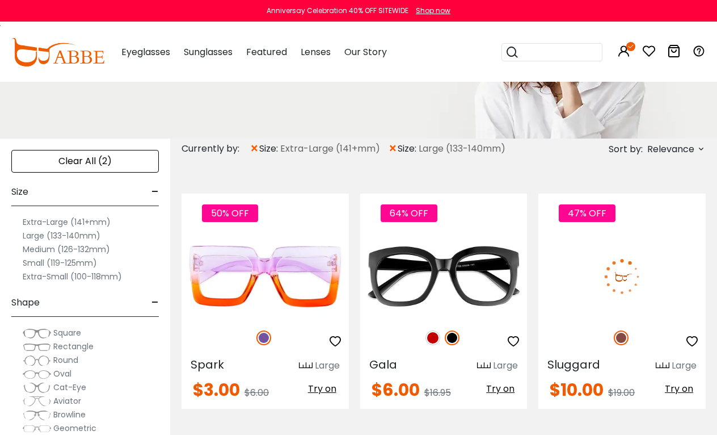
click at [649, 289] on img at bounding box center [622, 275] width 167 height 83
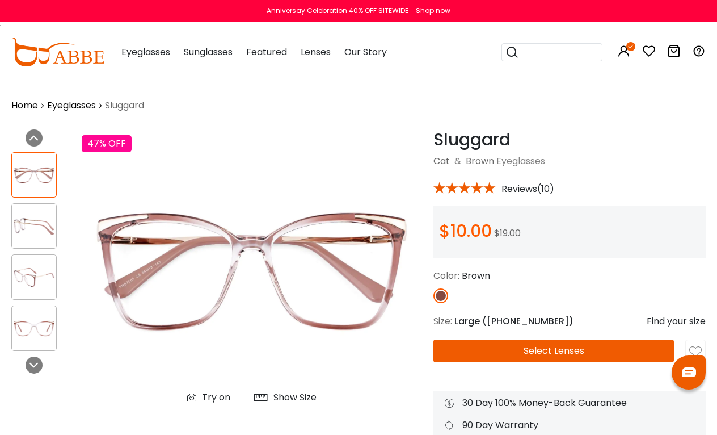
click at [34, 280] on img at bounding box center [34, 277] width 44 height 22
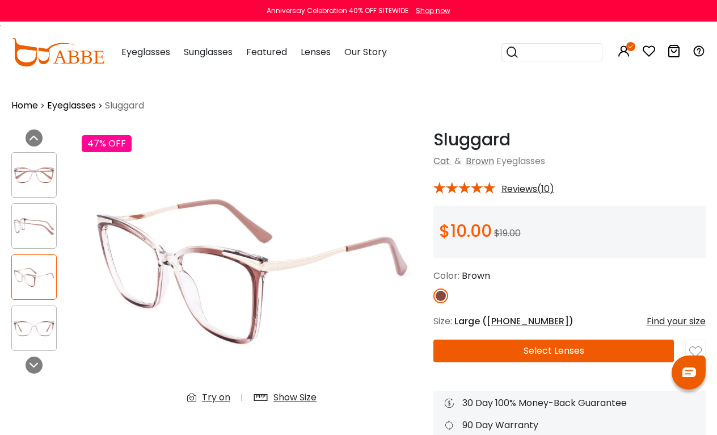
click at [45, 220] on img at bounding box center [34, 226] width 44 height 22
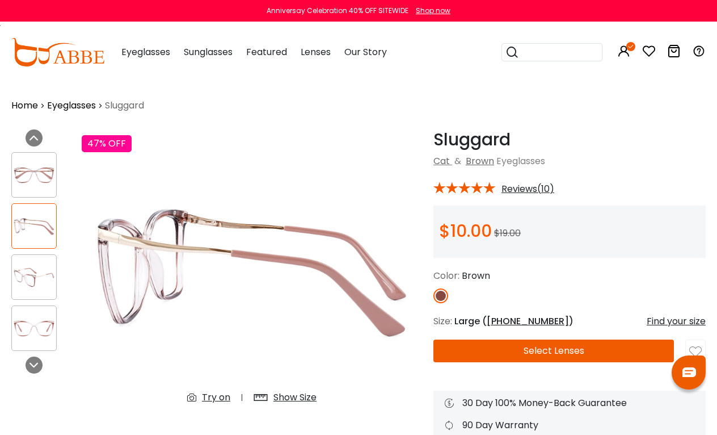
click at [52, 200] on div at bounding box center [40, 251] width 59 height 210
click at [36, 333] on img at bounding box center [34, 328] width 44 height 22
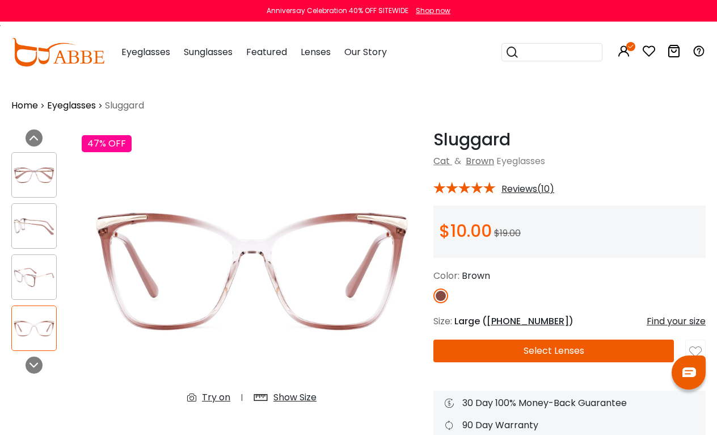
click at [526, 354] on button "Select Lenses" at bounding box center [554, 350] width 241 height 23
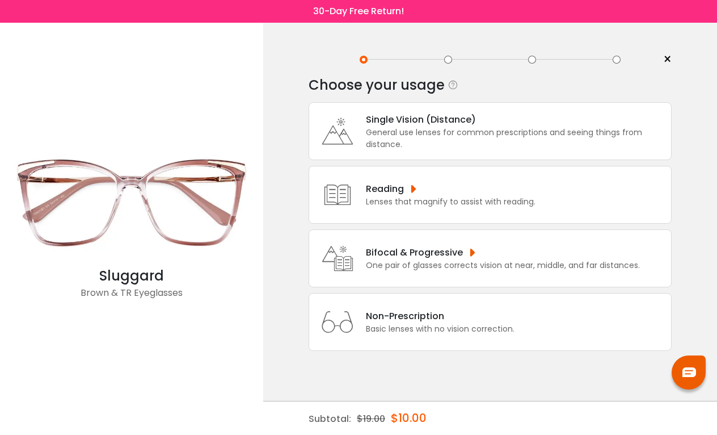
click at [412, 145] on div "General use lenses for common prescriptions and seeing things from distance." at bounding box center [516, 139] width 300 height 24
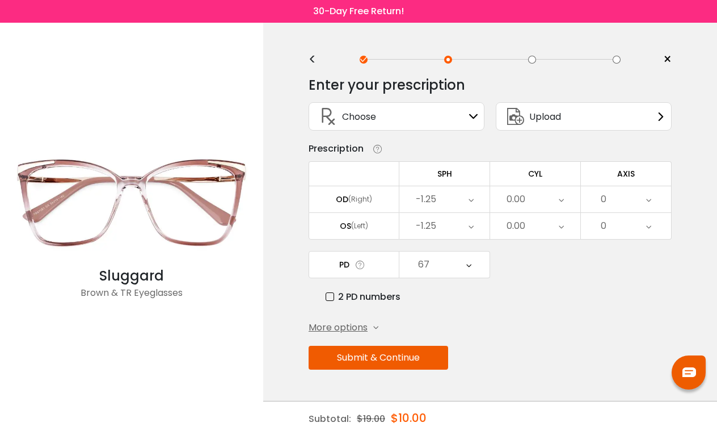
click at [409, 366] on button "Submit & Continue" at bounding box center [379, 358] width 140 height 24
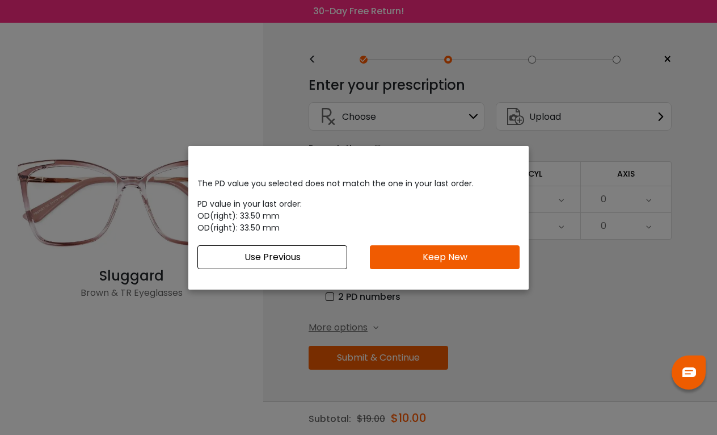
click at [471, 261] on button "Keep New" at bounding box center [445, 257] width 150 height 24
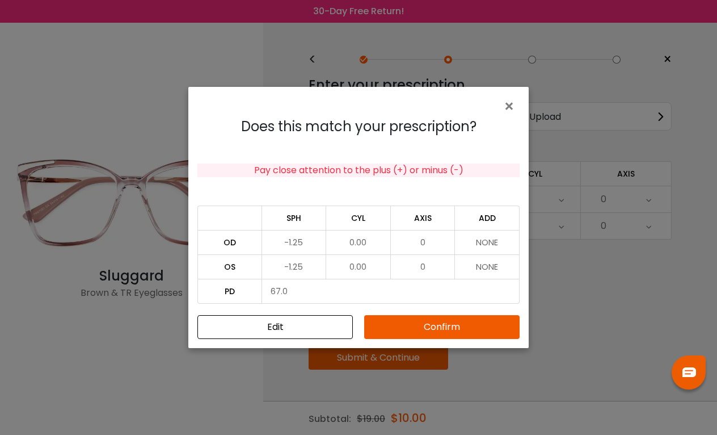
click at [379, 340] on div "Does this match your prescription? Pay close attention to the plus (+) or minus…" at bounding box center [358, 229] width 341 height 238
click at [377, 326] on button "Confirm" at bounding box center [442, 327] width 156 height 24
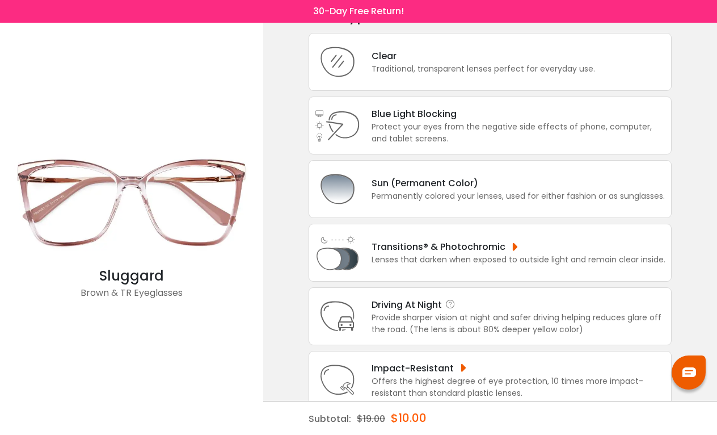
scroll to position [104, 0]
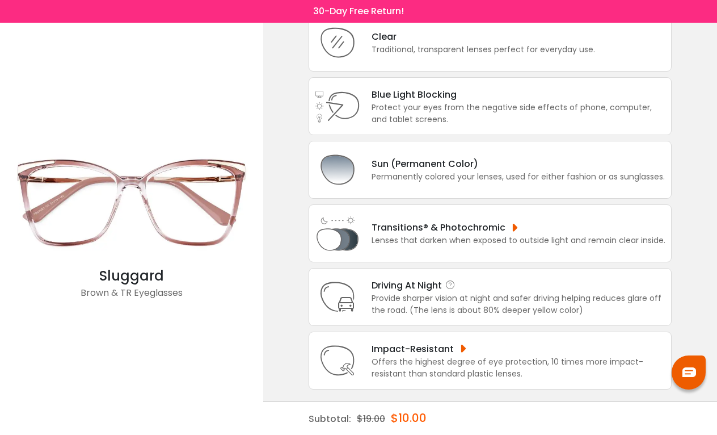
click at [478, 302] on div "Provide sharper vision at night and safer driving helping reduces glare off the…" at bounding box center [519, 304] width 294 height 24
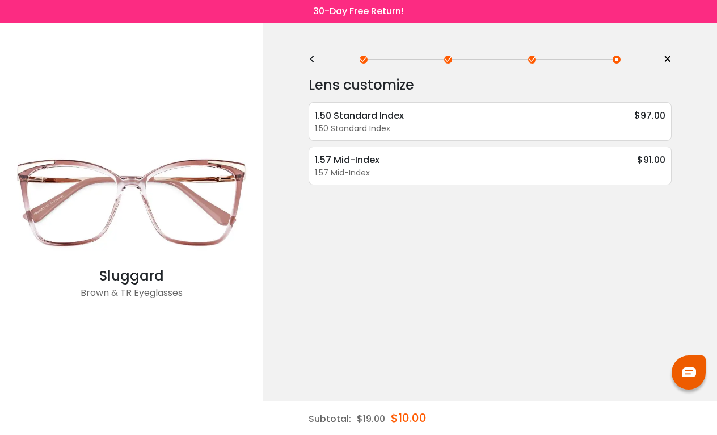
scroll to position [0, 0]
click at [307, 62] on div "< × Choose your usage Single Vision (Distance) This lens helps you see details …" at bounding box center [490, 229] width 454 height 412
click at [312, 57] on div "<" at bounding box center [317, 59] width 17 height 9
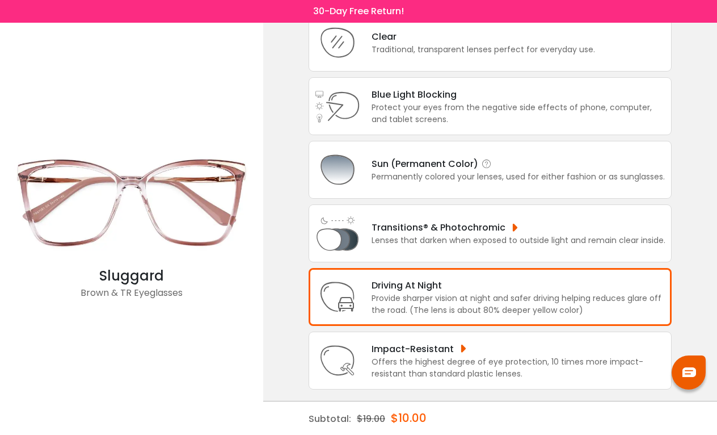
scroll to position [77, 0]
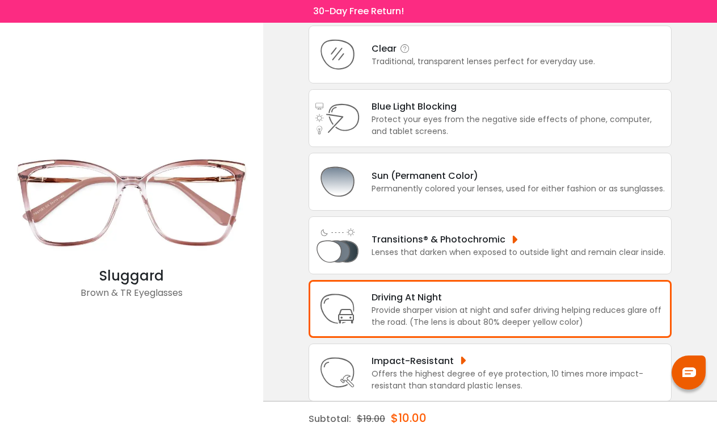
click at [421, 76] on div "Clear Traditional, transparent lenses perfect for everyday use." at bounding box center [490, 55] width 363 height 58
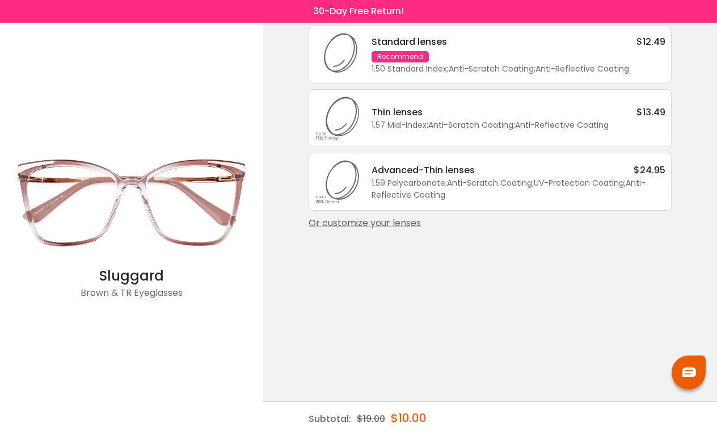
scroll to position [0, 0]
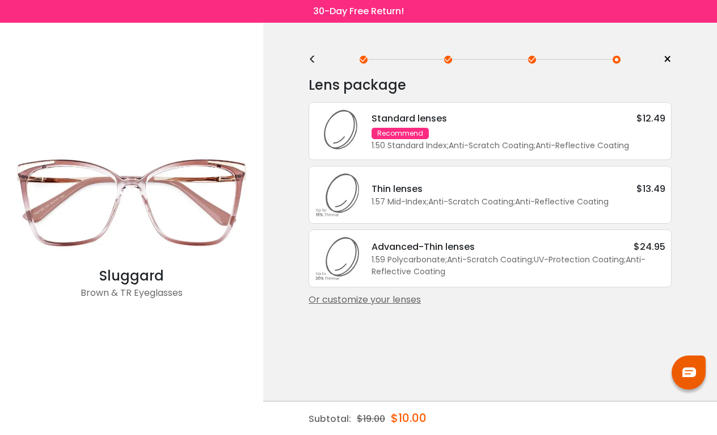
click at [442, 129] on div "Standard lenses $12.49 Recommend 1.50 Standard Index ; Anti-Scratch Coating ; A…" at bounding box center [512, 131] width 305 height 40
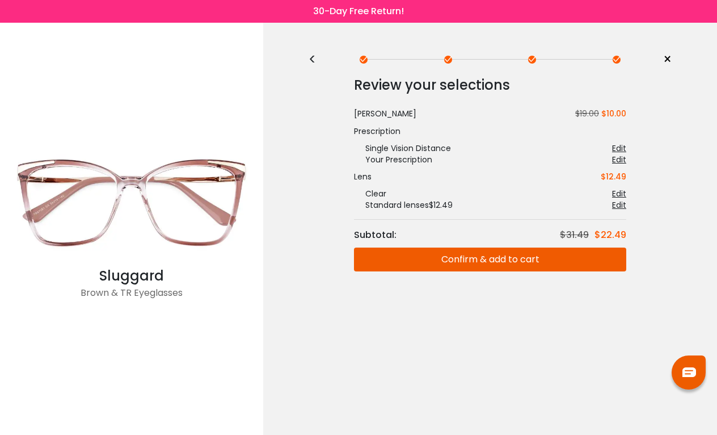
click at [487, 262] on button "Confirm & add to cart" at bounding box center [490, 259] width 272 height 24
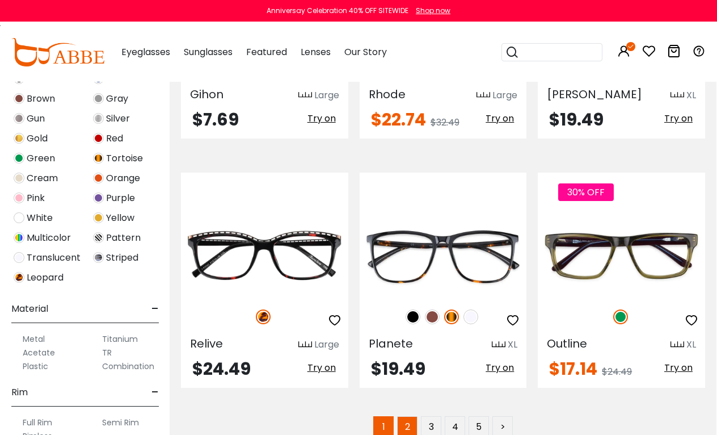
scroll to position [5021, 1]
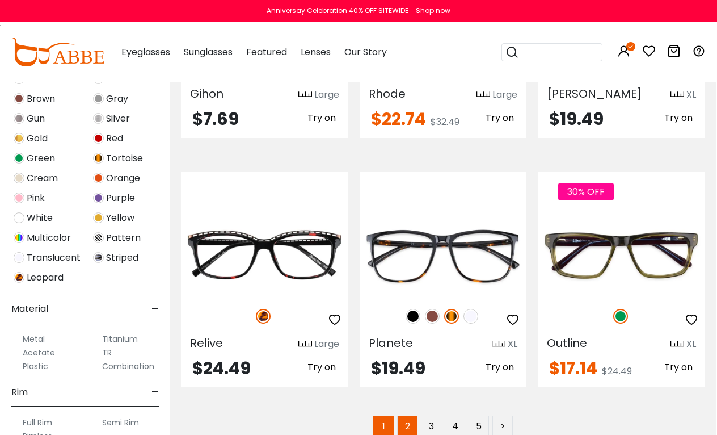
click at [406, 415] on link "2" at bounding box center [407, 425] width 20 height 20
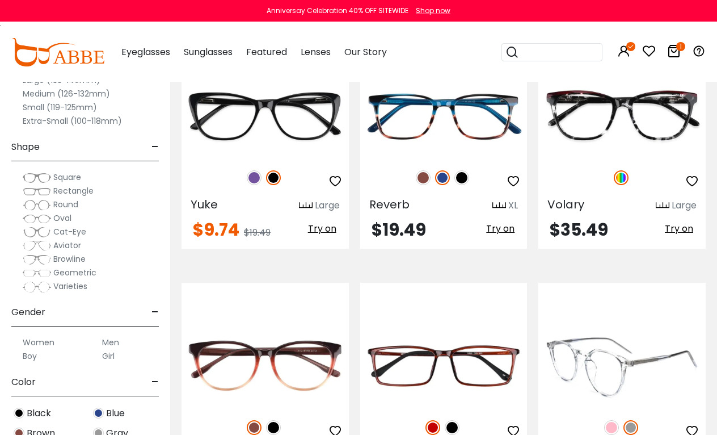
scroll to position [3258, 0]
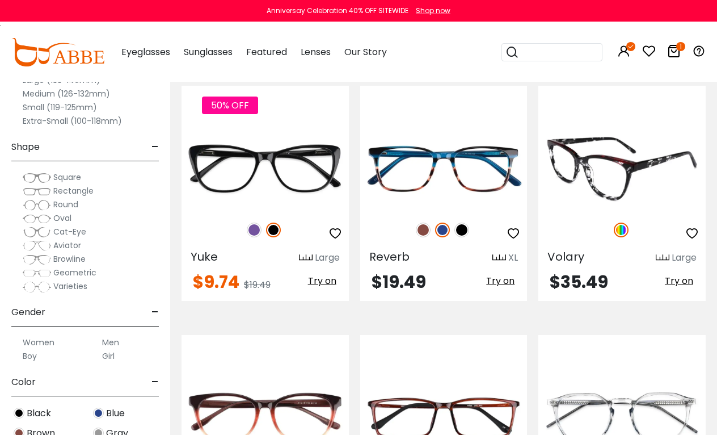
click at [634, 169] on img at bounding box center [622, 168] width 167 height 83
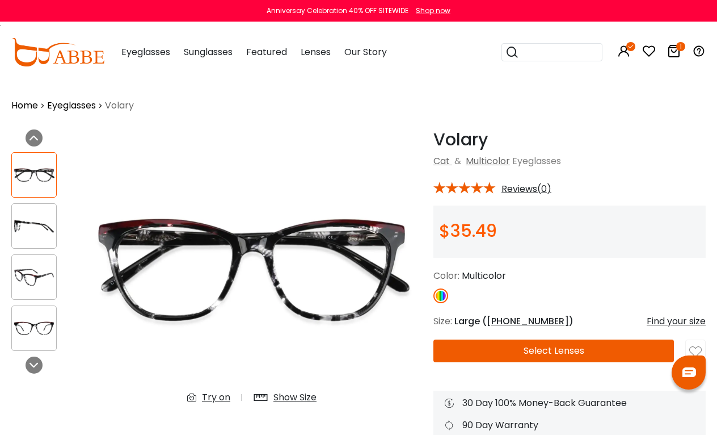
click at [44, 230] on img at bounding box center [34, 226] width 44 height 22
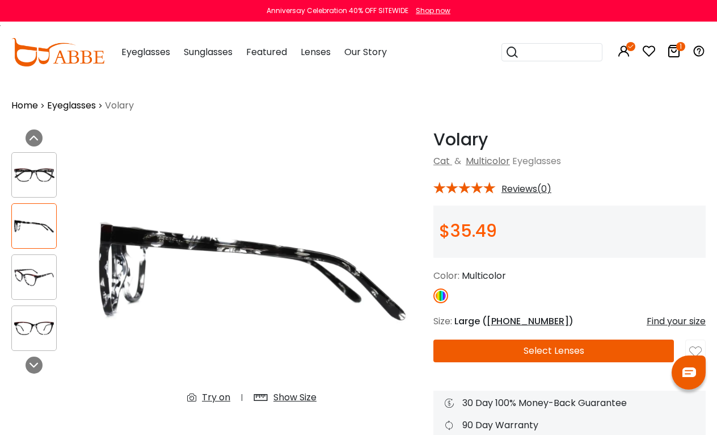
click at [44, 268] on img at bounding box center [34, 277] width 44 height 22
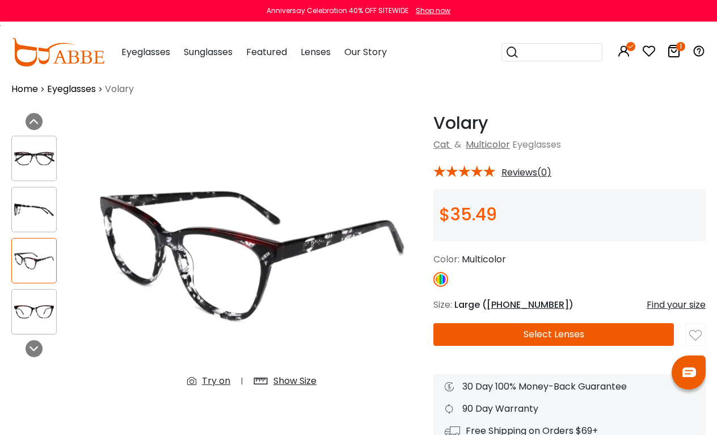
scroll to position [26, 0]
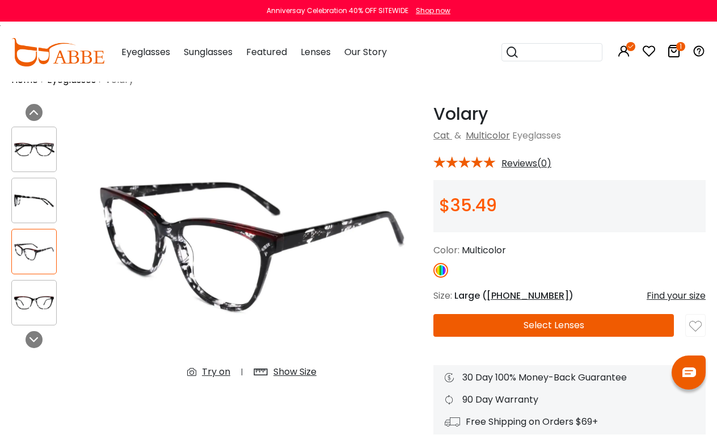
click at [496, 318] on button "Select Lenses" at bounding box center [554, 325] width 241 height 23
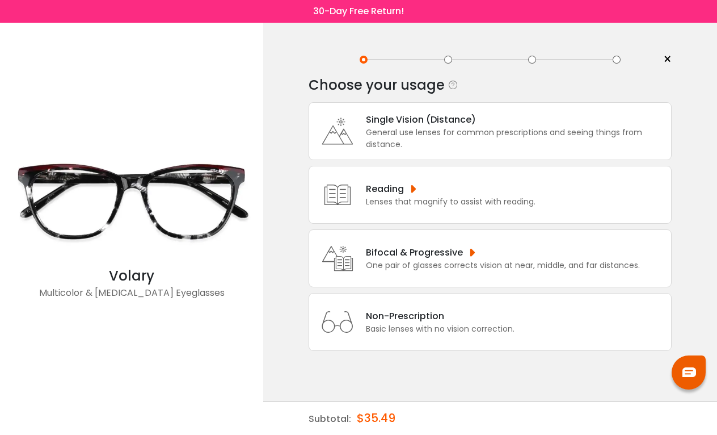
click at [452, 138] on div "General use lenses for common prescriptions and seeing things from distance." at bounding box center [516, 139] width 300 height 24
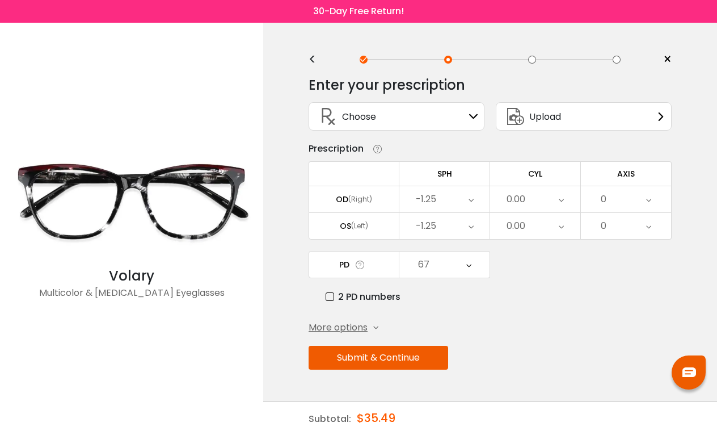
click at [412, 368] on button "Submit & Continue" at bounding box center [379, 358] width 140 height 24
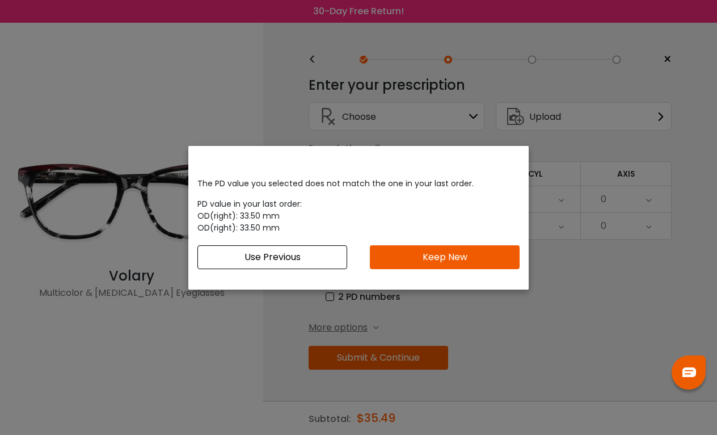
click at [412, 268] on button "Keep New" at bounding box center [445, 257] width 150 height 24
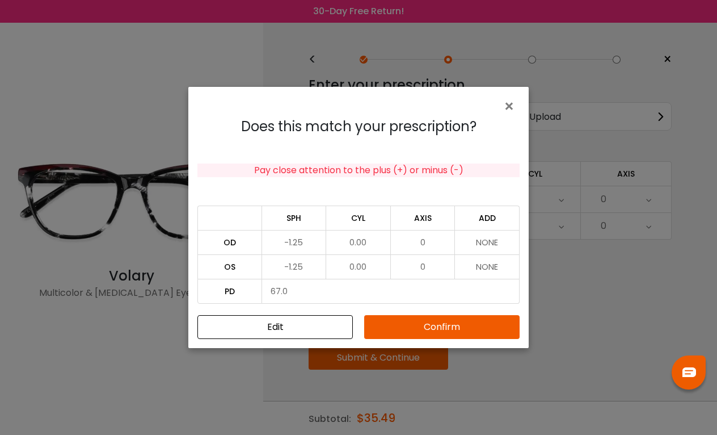
click at [404, 326] on button "Confirm" at bounding box center [442, 327] width 156 height 24
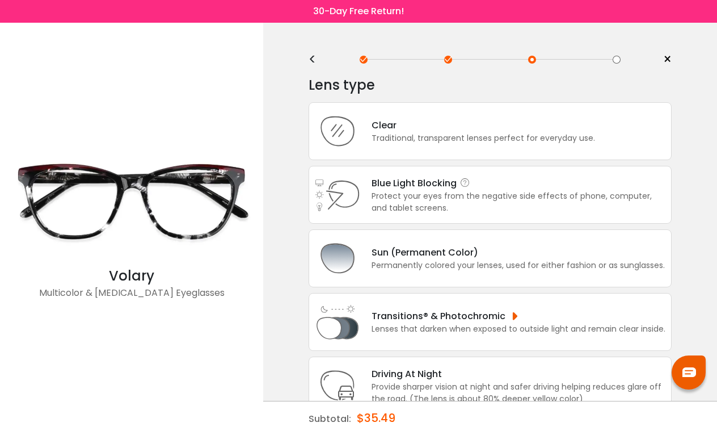
click at [431, 179] on div "Blue Light Blocking Blue Light Blocking Blue Light blocking lenses offer the be…" at bounding box center [490, 195] width 363 height 58
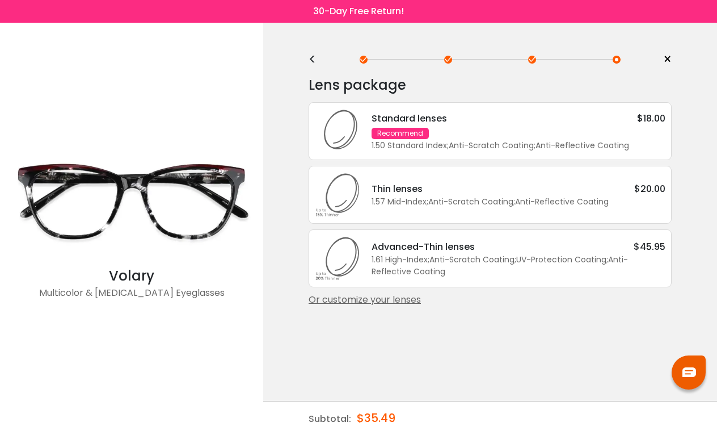
click at [430, 138] on div "Standard lenses $18.00 Recommend 1.50 Standard Index ; Anti-Scratch Coating ; A…" at bounding box center [512, 131] width 305 height 40
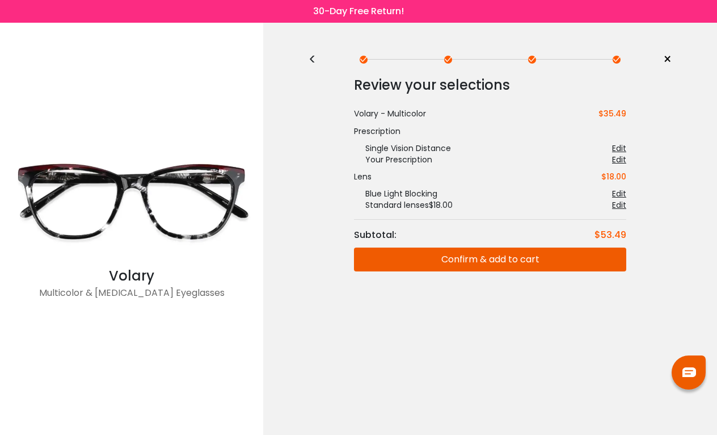
click at [503, 255] on button "Confirm & add to cart" at bounding box center [490, 259] width 272 height 24
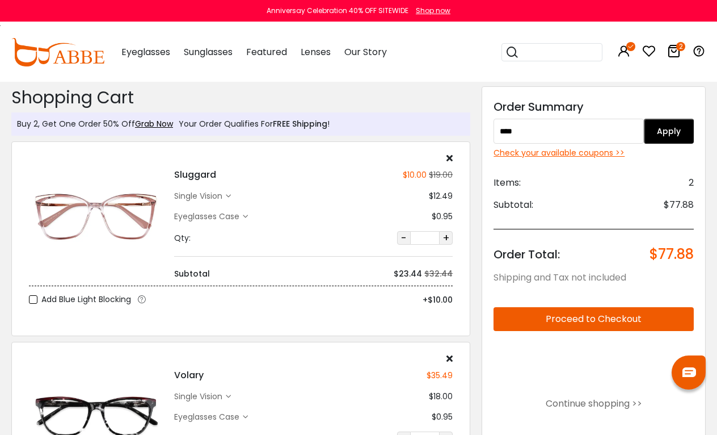
type input "****"
click at [690, 122] on button "Apply" at bounding box center [669, 131] width 50 height 25
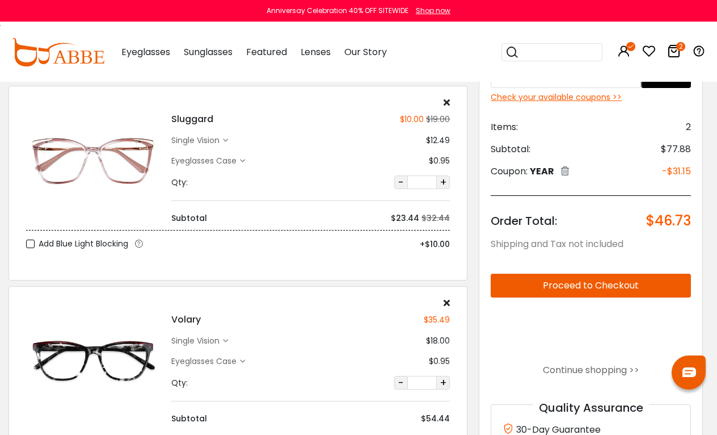
scroll to position [54, 3]
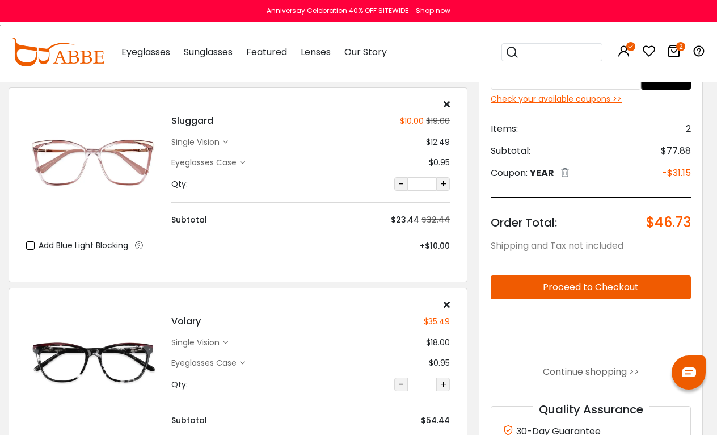
click at [445, 304] on icon at bounding box center [447, 304] width 6 height 9
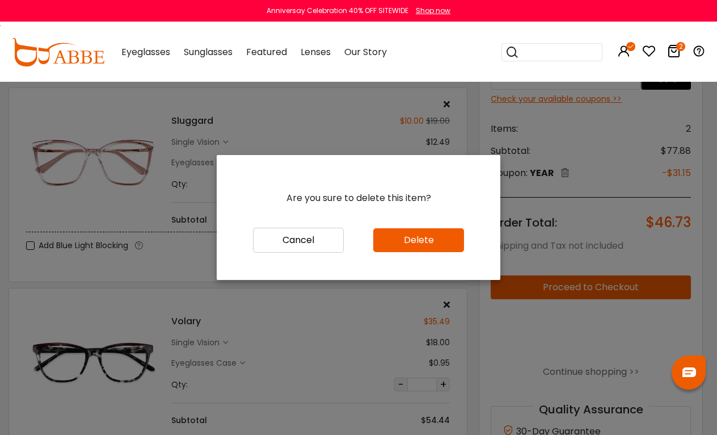
click at [403, 236] on button "Delete" at bounding box center [418, 240] width 91 height 24
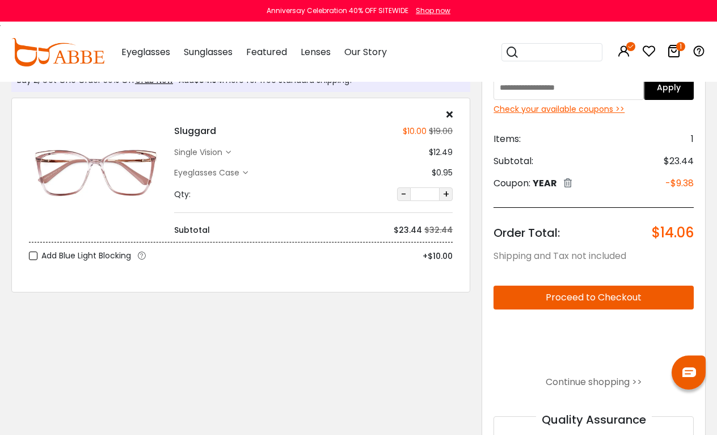
scroll to position [44, 0]
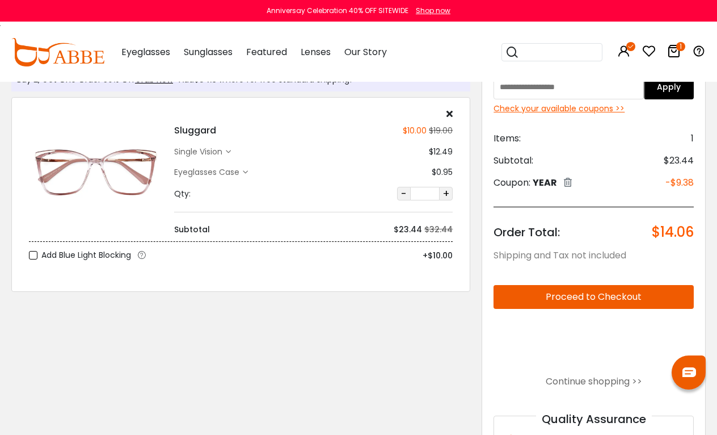
click at [31, 260] on label "Add Blue Light Blocking" at bounding box center [80, 255] width 102 height 14
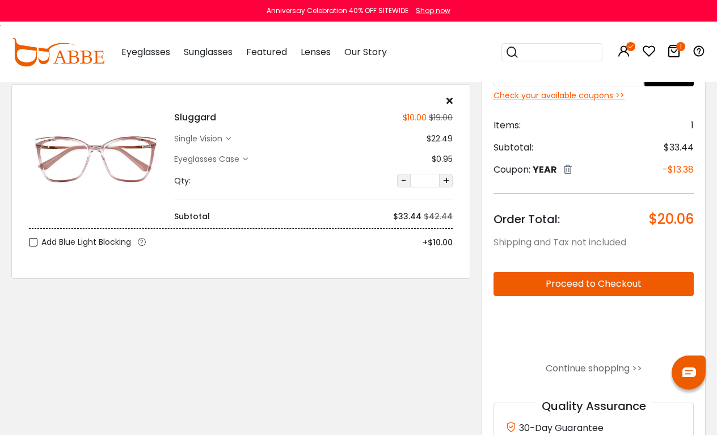
scroll to position [57, 0]
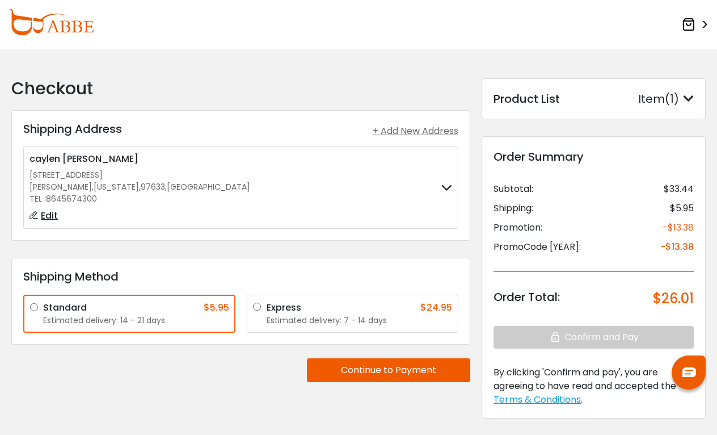
click at [416, 374] on button "Continue to Payment" at bounding box center [388, 370] width 163 height 24
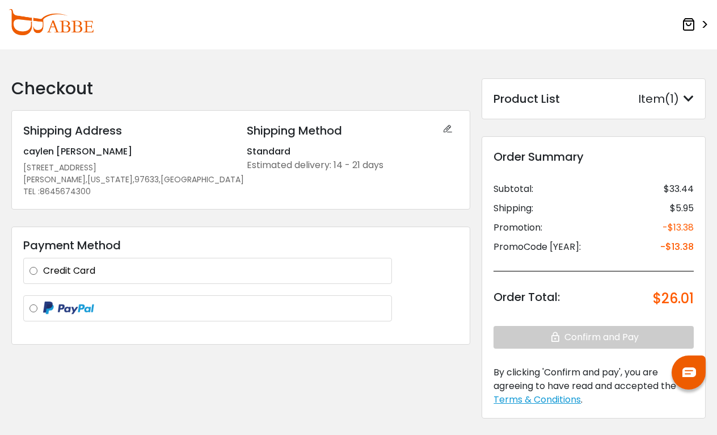
click at [377, 318] on div at bounding box center [207, 308] width 369 height 27
click at [373, 314] on label at bounding box center [214, 308] width 343 height 14
